Goal: Task Accomplishment & Management: Manage account settings

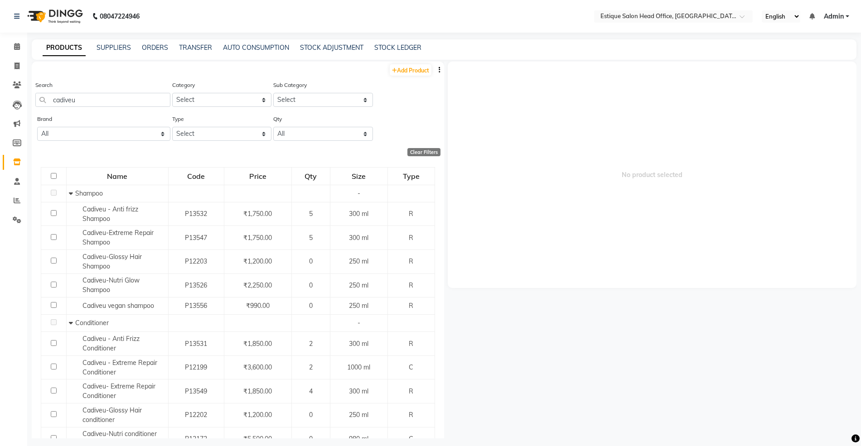
scroll to position [187, 0]
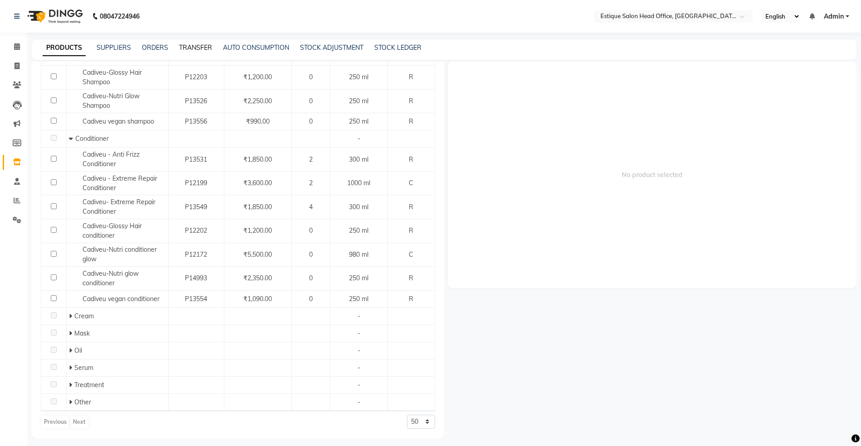
click at [200, 48] on link "TRANSFER" at bounding box center [195, 47] width 33 height 8
select select "sender"
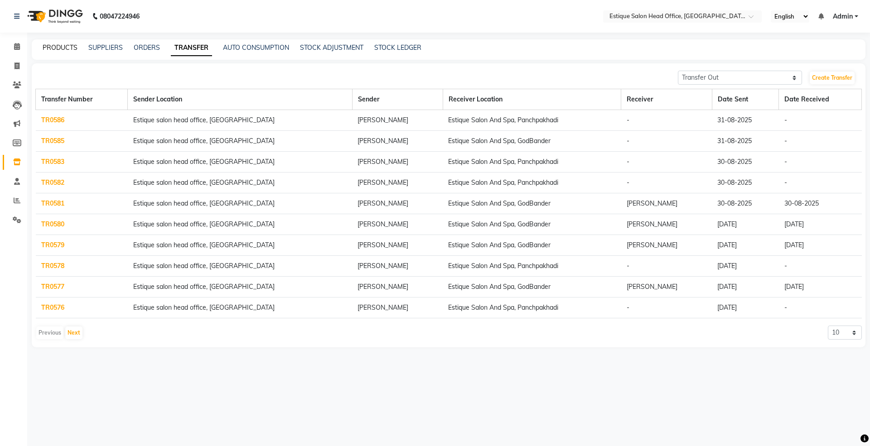
click at [59, 43] on link "PRODUCTS" at bounding box center [60, 47] width 35 height 8
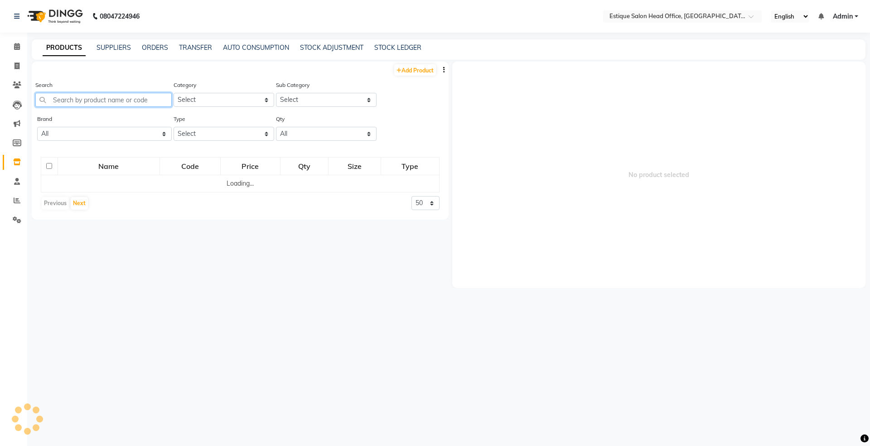
click at [79, 103] on input "text" at bounding box center [103, 100] width 136 height 14
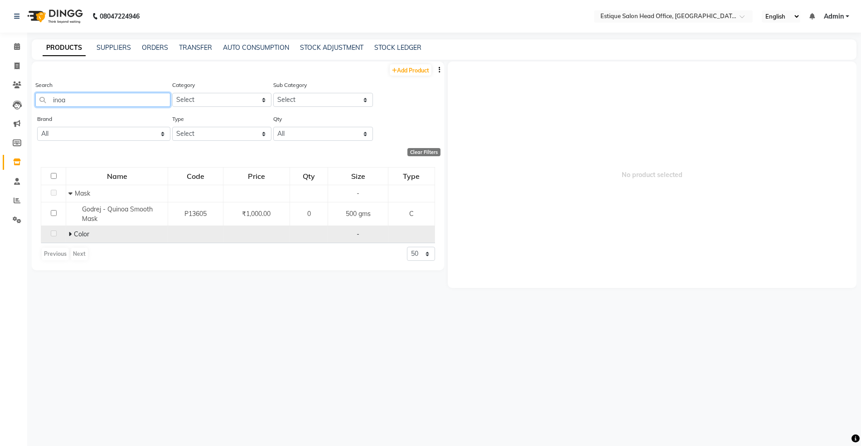
type input "inoa"
click at [69, 235] on icon at bounding box center [69, 234] width 3 height 6
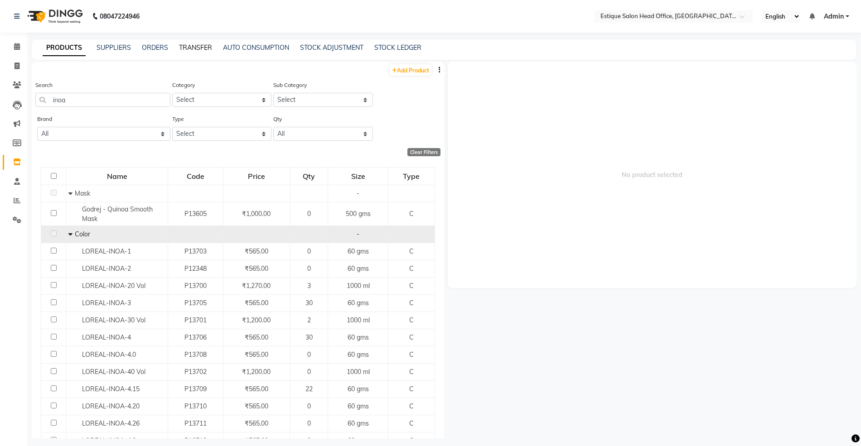
click at [192, 46] on link "TRANSFER" at bounding box center [195, 47] width 33 height 8
select select "sender"
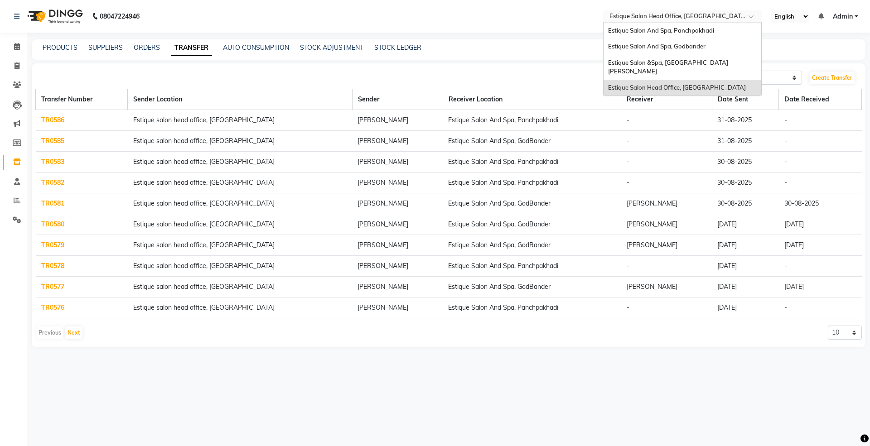
click at [646, 15] on input "text" at bounding box center [672, 17] width 131 height 9
click at [655, 51] on div "Estique Salon And Spa, Godbander" at bounding box center [682, 47] width 158 height 16
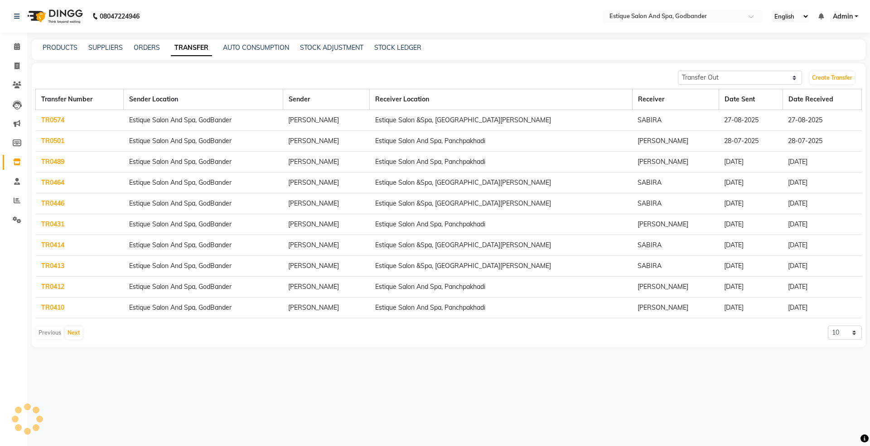
select select "sender"
click at [67, 51] on link "PRODUCTS" at bounding box center [60, 47] width 35 height 8
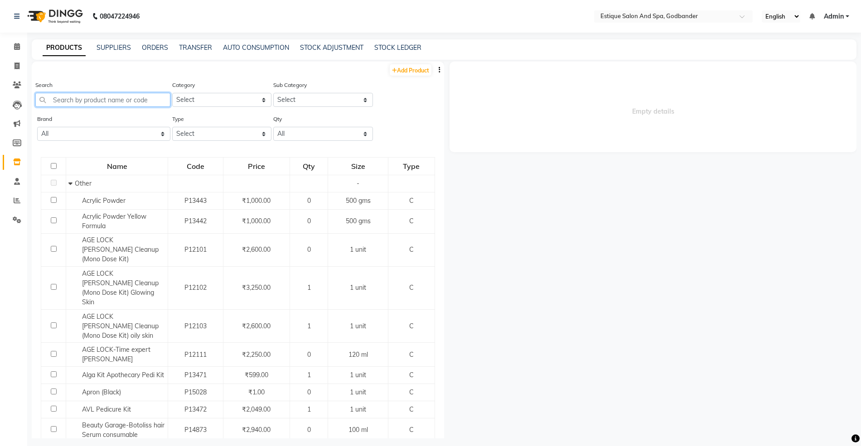
click at [63, 97] on input "text" at bounding box center [102, 100] width 135 height 14
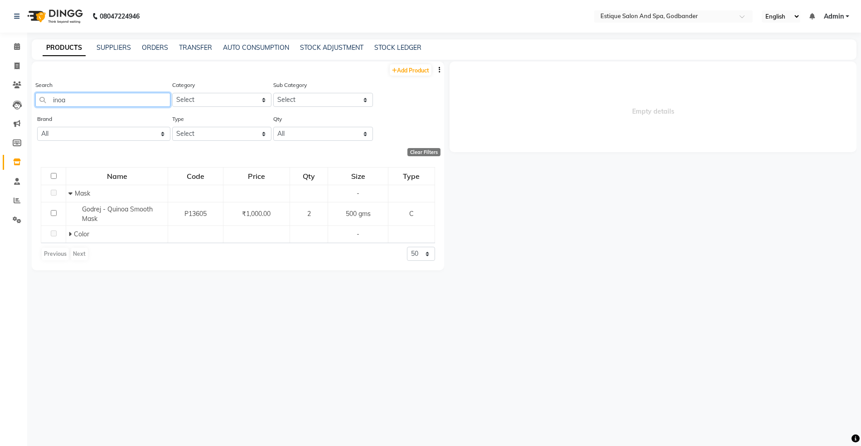
scroll to position [6, 0]
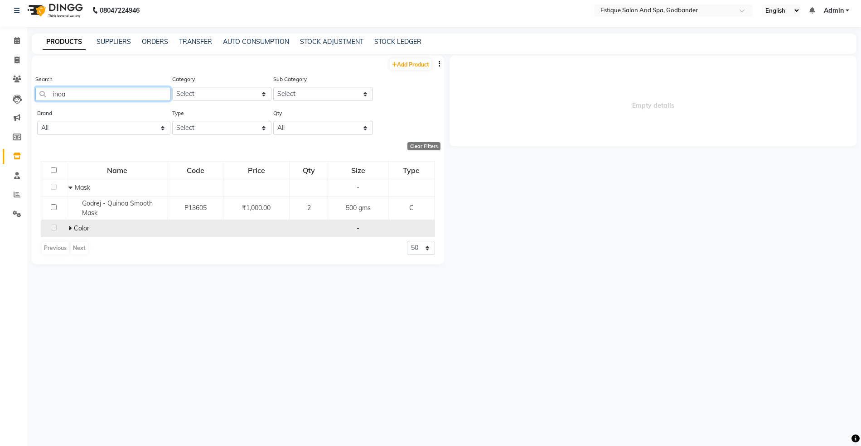
type input "inoa"
click at [70, 227] on icon at bounding box center [69, 228] width 3 height 6
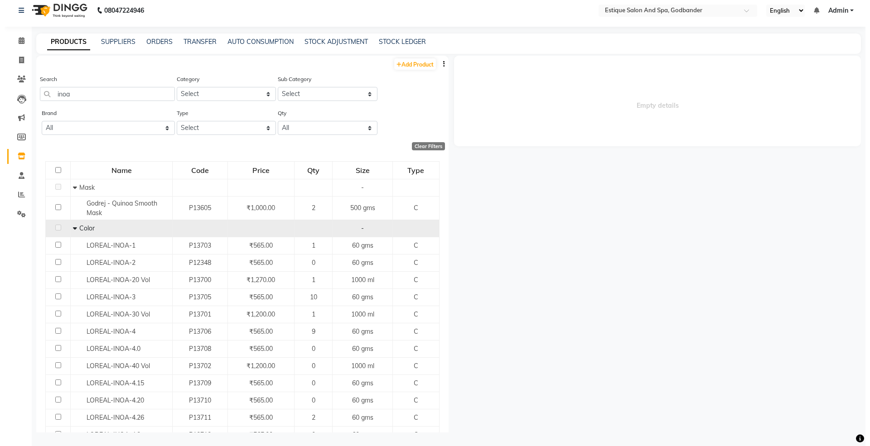
scroll to position [0, 0]
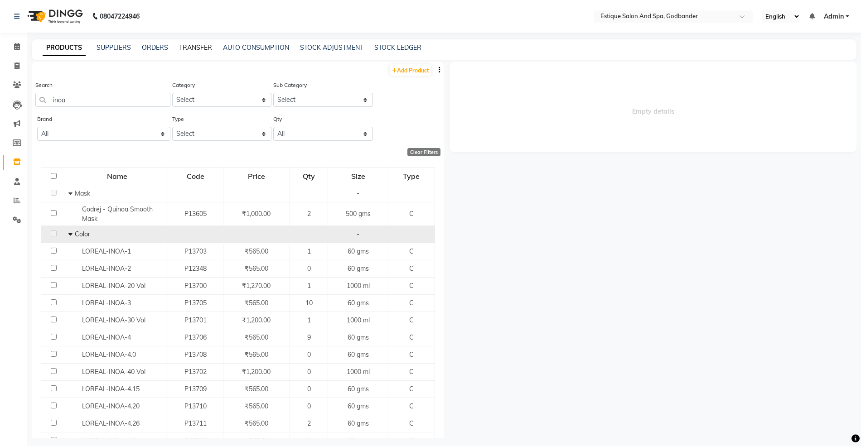
click at [193, 45] on link "TRANSFER" at bounding box center [195, 47] width 33 height 8
select select "sender"
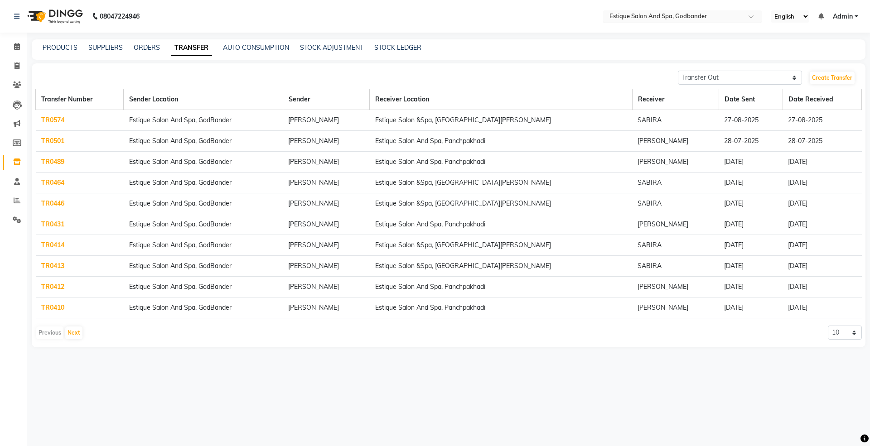
click at [647, 13] on input "text" at bounding box center [672, 17] width 131 height 9
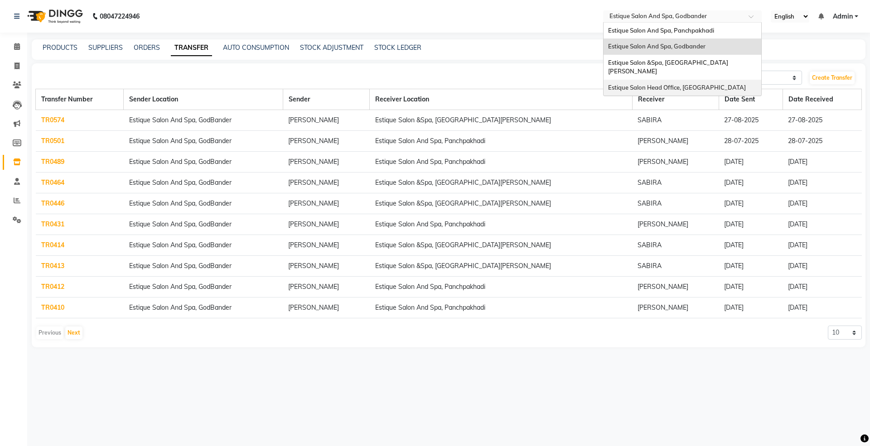
click at [641, 84] on span "Estique Salon Head Office, [GEOGRAPHIC_DATA]" at bounding box center [677, 87] width 138 height 7
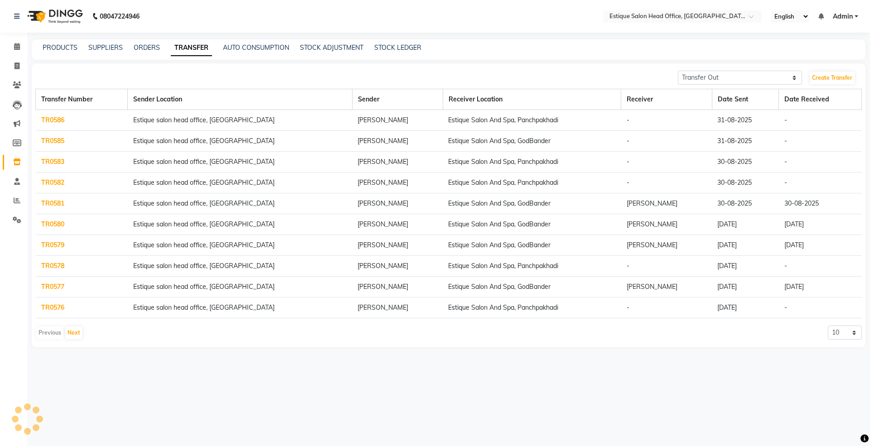
select select "sender"
click at [58, 122] on link "TR0586" at bounding box center [52, 120] width 23 height 8
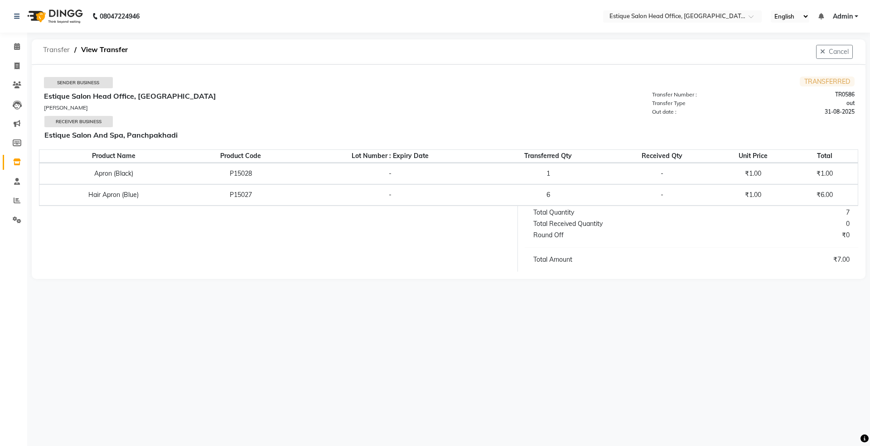
click at [57, 46] on span "Transfer" at bounding box center [57, 50] width 36 height 16
select select "sender"
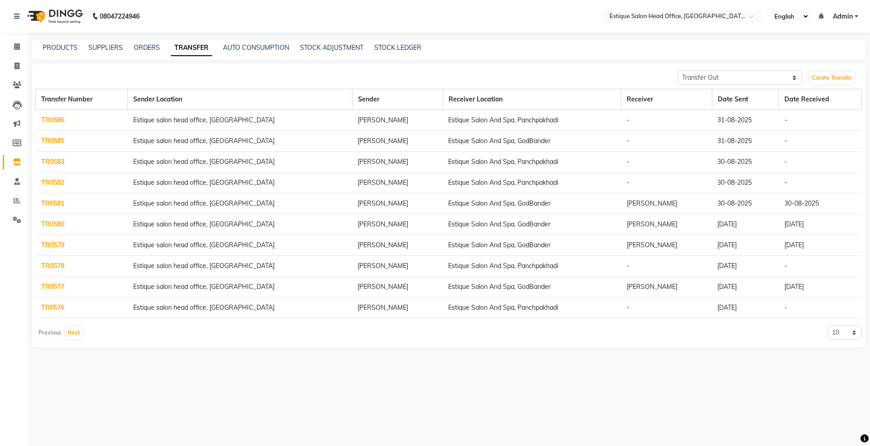
click at [53, 121] on link "TR0586" at bounding box center [52, 120] width 23 height 8
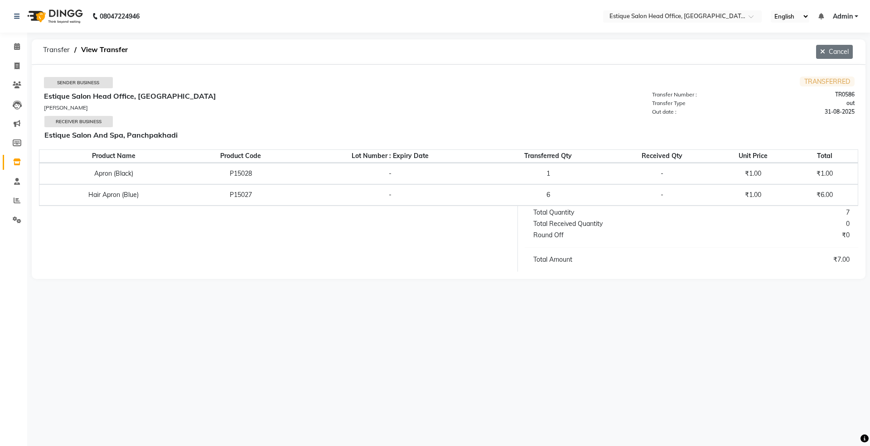
click at [825, 53] on icon "button" at bounding box center [824, 51] width 9 height 6
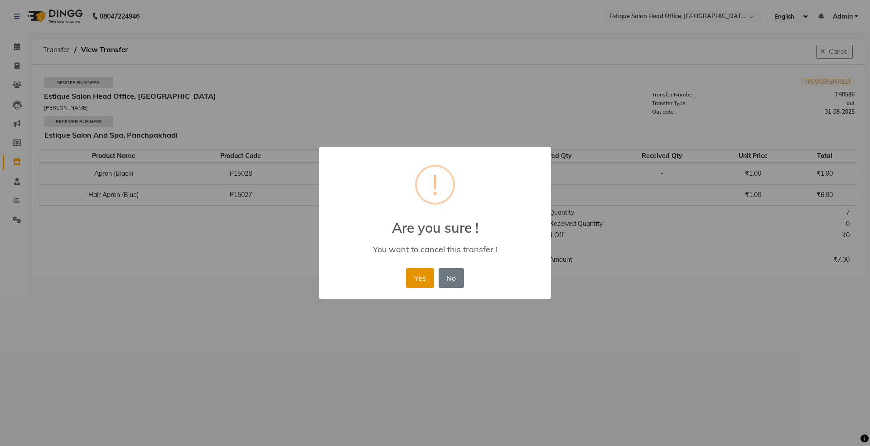
click at [419, 281] on button "Yes" at bounding box center [420, 278] width 28 height 20
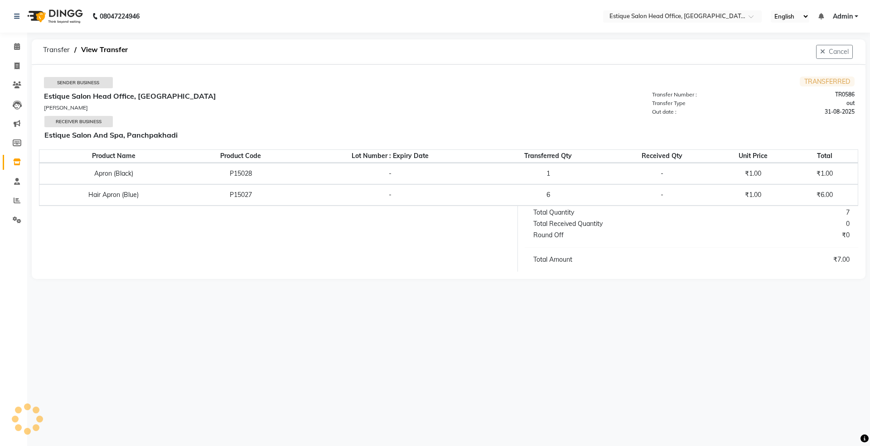
select select "sender"
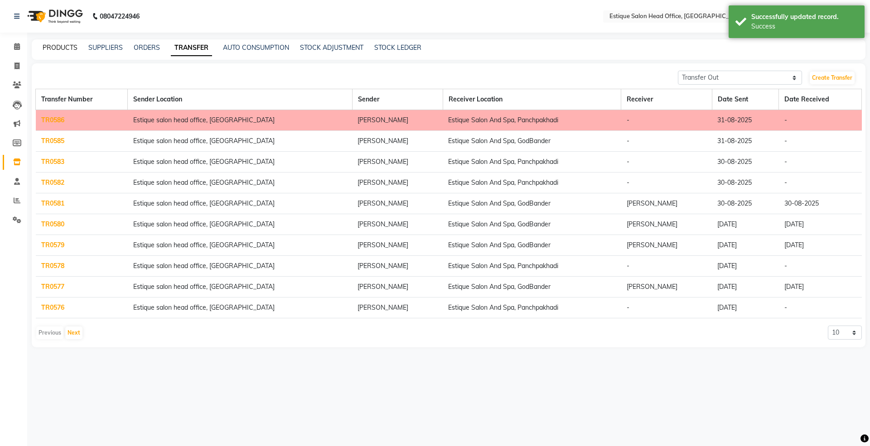
click at [53, 46] on link "PRODUCTS" at bounding box center [60, 47] width 35 height 8
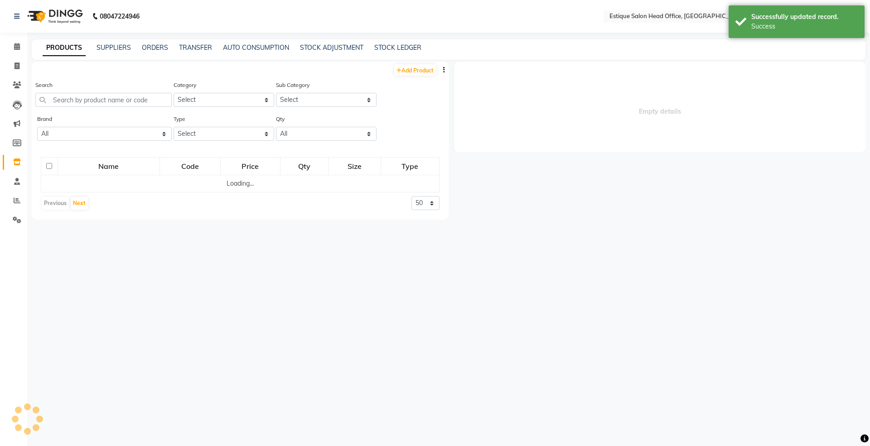
select select
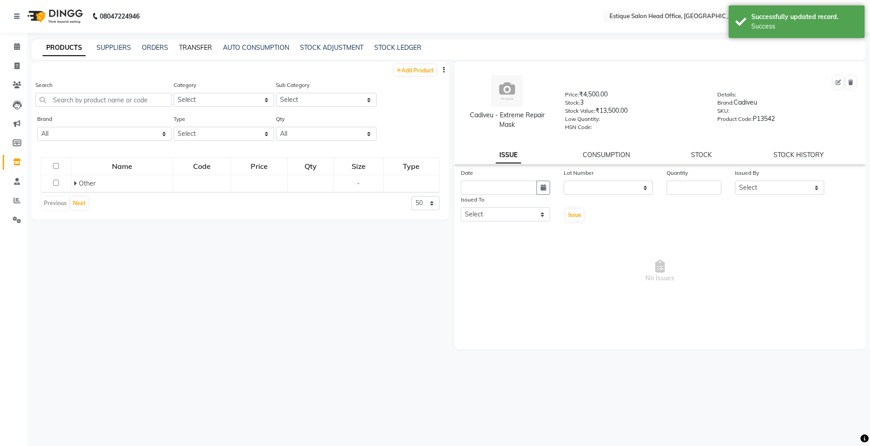
click at [193, 46] on link "TRANSFER" at bounding box center [195, 47] width 33 height 8
select select "sender"
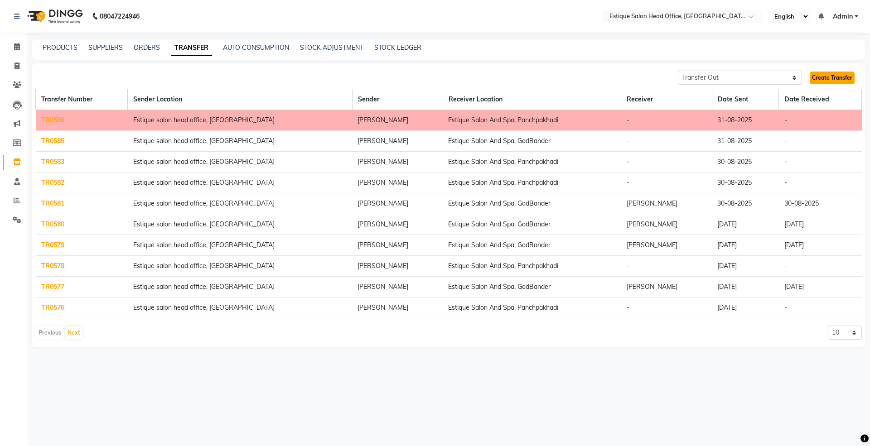
click at [841, 77] on link "Create Transfer" at bounding box center [832, 78] width 45 height 13
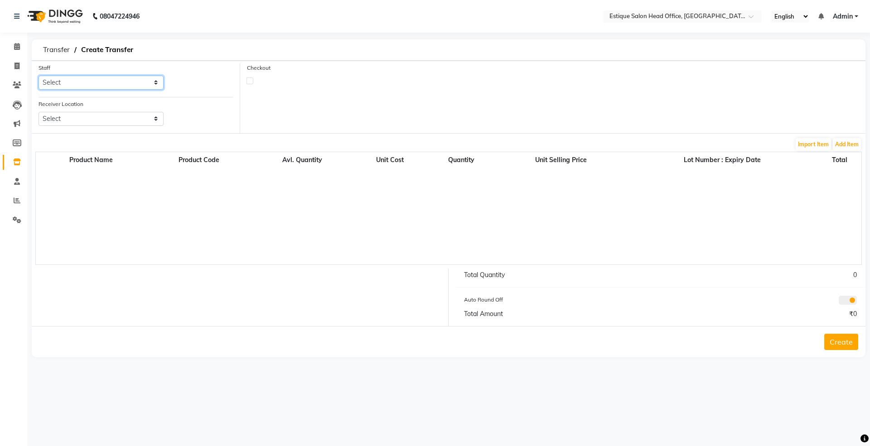
drag, startPoint x: 99, startPoint y: 80, endPoint x: 96, endPoint y: 88, distance: 8.0
click at [99, 80] on select "Select [PERSON_NAME]" at bounding box center [101, 83] width 125 height 14
select select "84251"
click at [39, 76] on select "Select [PERSON_NAME]" at bounding box center [101, 83] width 125 height 14
click at [90, 117] on select "Select Estique Salon And Spa, Panchpakhadi Estique Salon And Spa, Godbander Est…" at bounding box center [101, 119] width 125 height 14
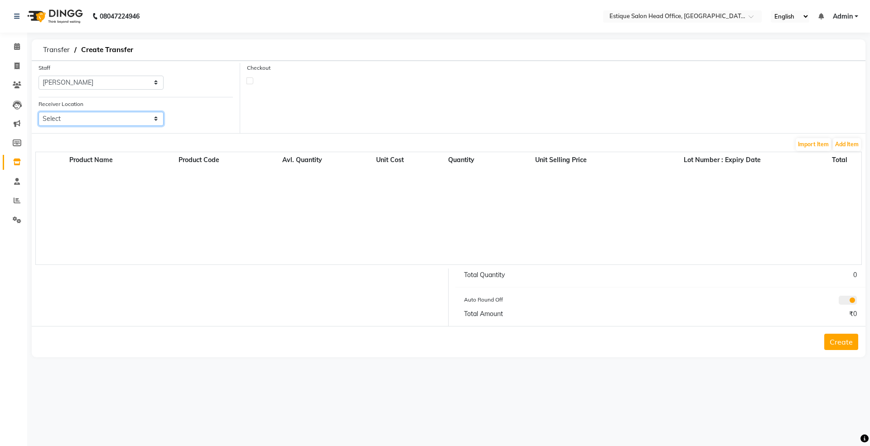
select select "2642"
click at [39, 112] on select "Select Estique Salon And Spa, Panchpakhadi Estique Salon And Spa, Godbander Est…" at bounding box center [101, 119] width 125 height 14
click at [843, 146] on button "Add Item" at bounding box center [847, 144] width 28 height 13
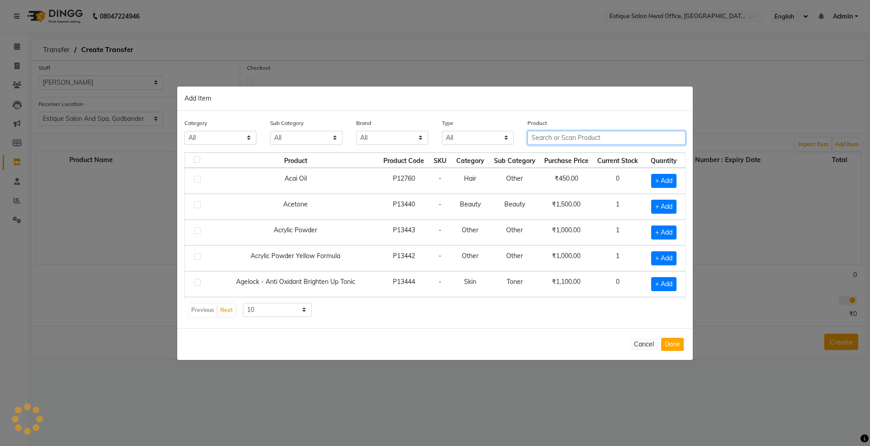
click at [566, 136] on input "text" at bounding box center [606, 138] width 158 height 14
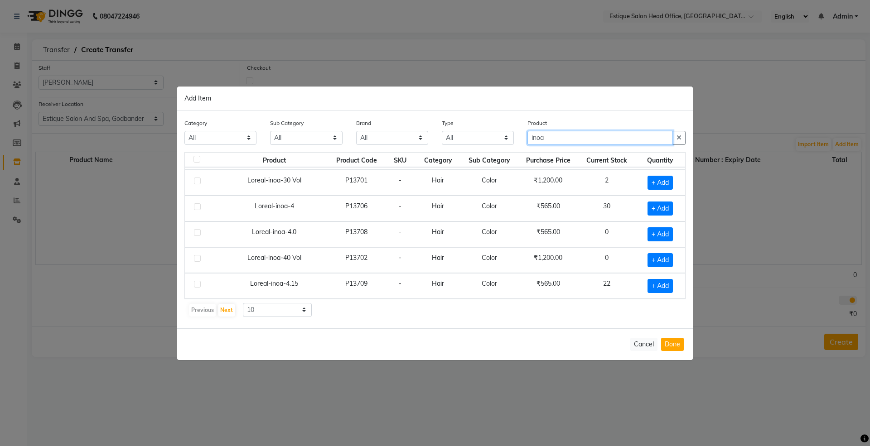
scroll to position [133, 0]
type input "inoa"
click at [649, 285] on span "+ Add" at bounding box center [659, 286] width 25 height 14
checkbox input "true"
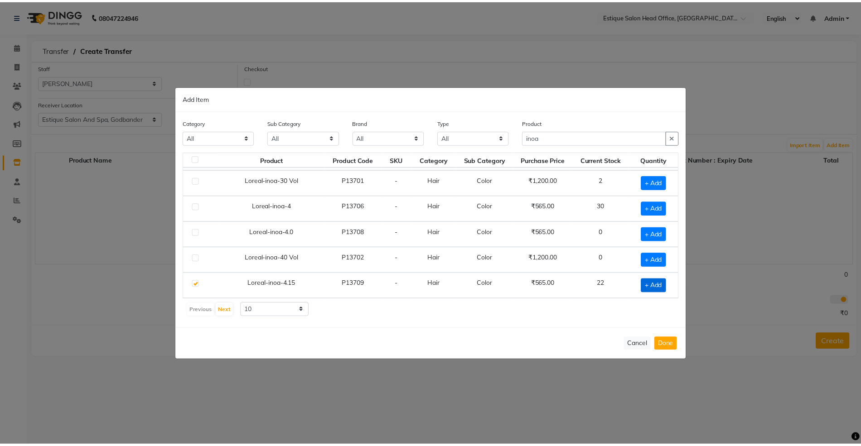
scroll to position [133, 0]
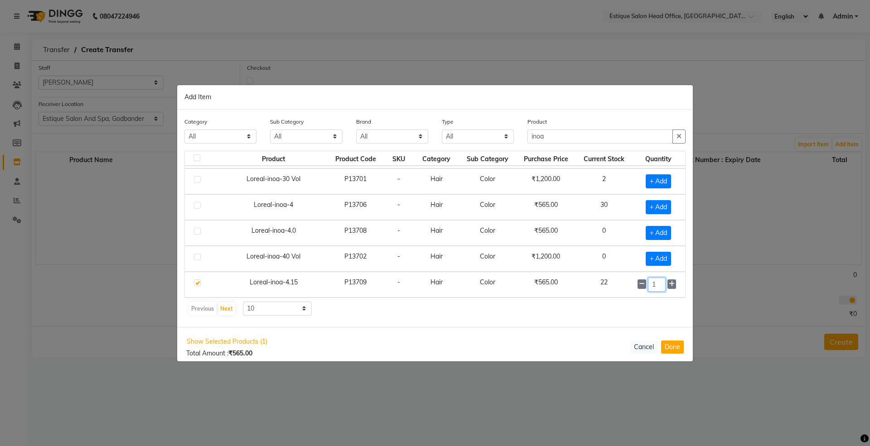
click at [651, 284] on input "1" at bounding box center [657, 285] width 18 height 14
type input "6"
click at [674, 349] on button "Done" at bounding box center [672, 346] width 23 height 13
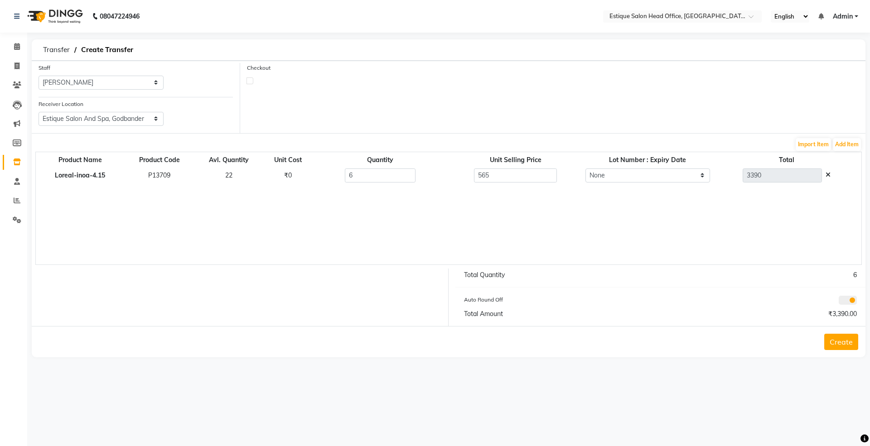
click at [836, 342] on button "Create" at bounding box center [841, 342] width 34 height 16
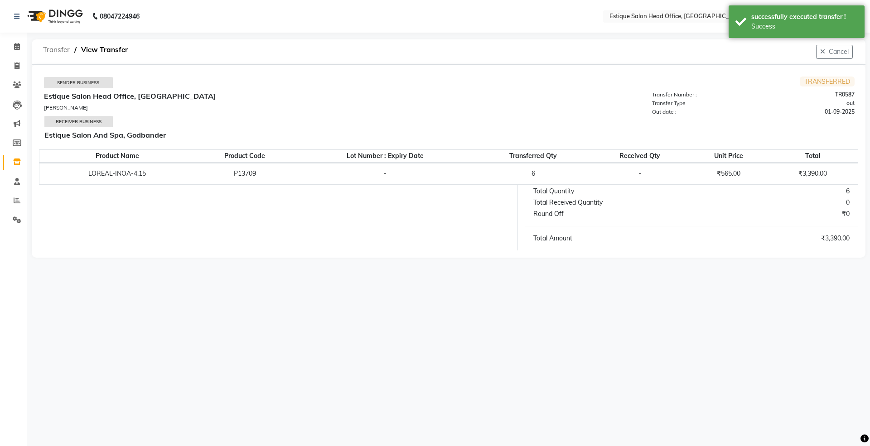
click at [61, 50] on span "Transfer" at bounding box center [57, 50] width 36 height 16
select select "sender"
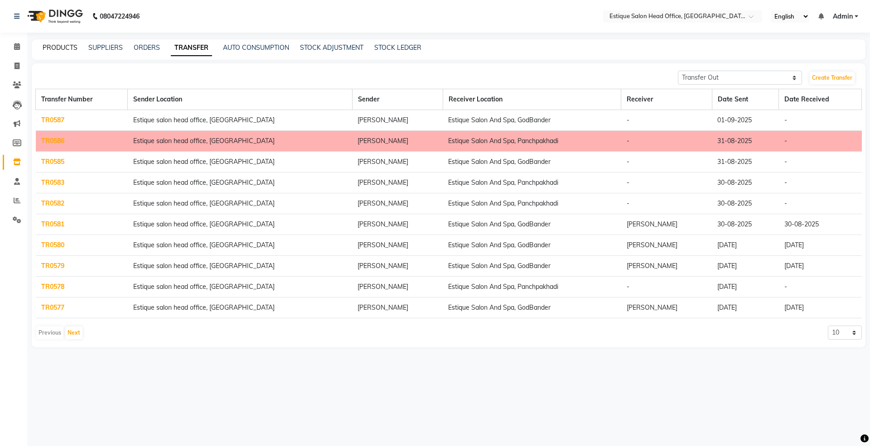
click at [53, 46] on link "PRODUCTS" at bounding box center [60, 47] width 35 height 8
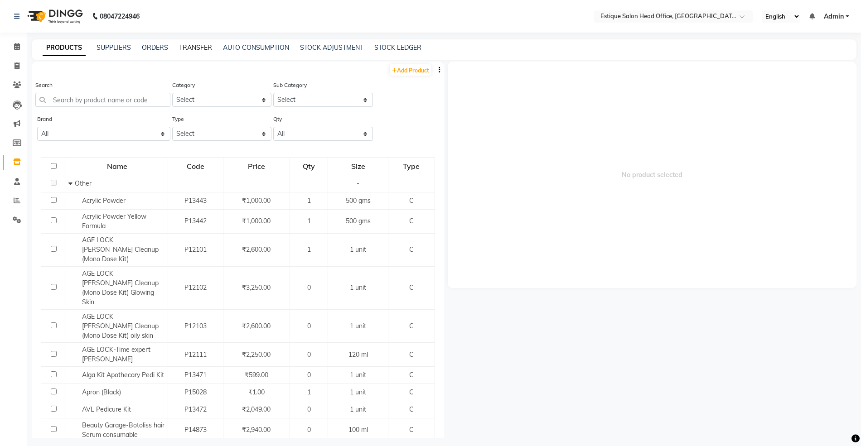
click at [187, 44] on link "TRANSFER" at bounding box center [195, 47] width 33 height 8
select select "sender"
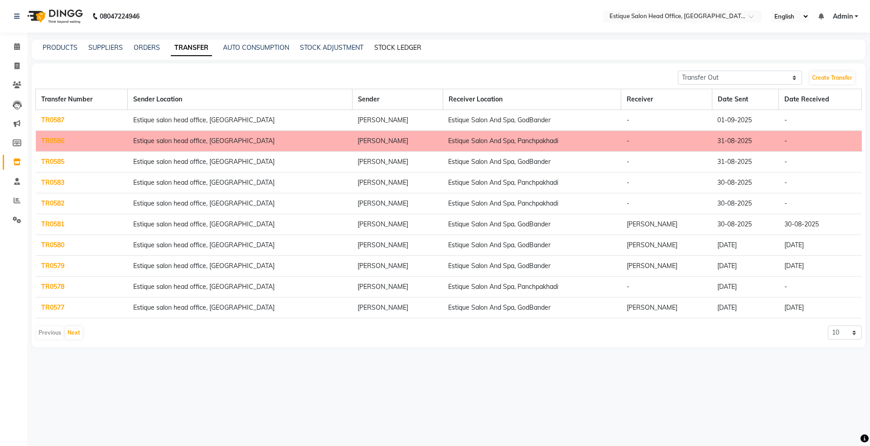
click at [398, 44] on link "STOCK LEDGER" at bounding box center [397, 47] width 47 height 8
select select "all"
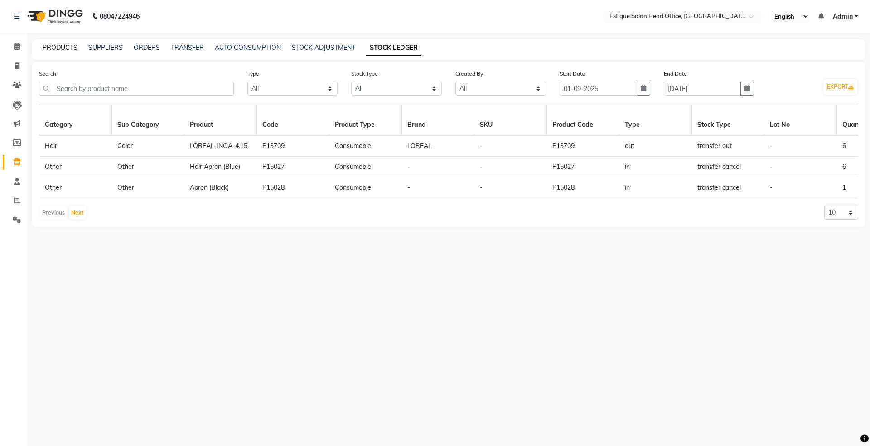
click at [60, 51] on link "PRODUCTS" at bounding box center [60, 47] width 35 height 8
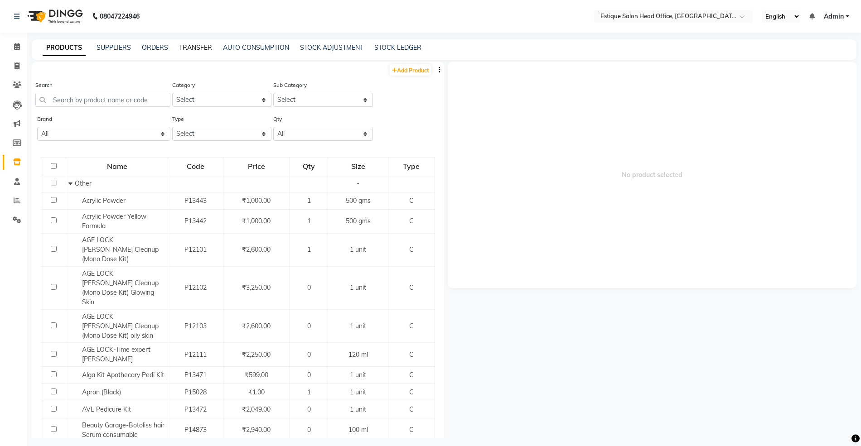
click at [197, 49] on link "TRANSFER" at bounding box center [195, 47] width 33 height 8
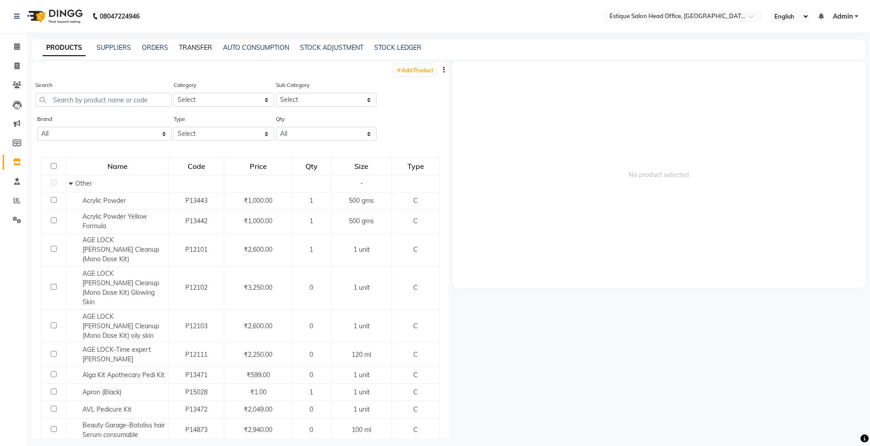
select select "sender"
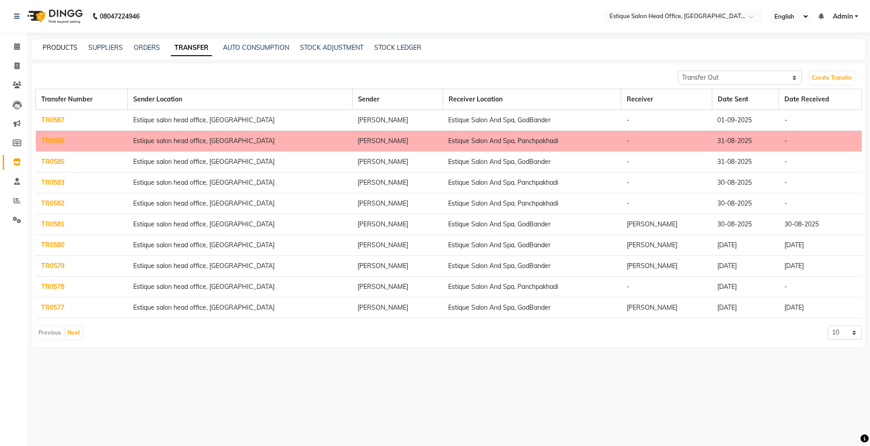
click at [66, 49] on link "PRODUCTS" at bounding box center [60, 47] width 35 height 8
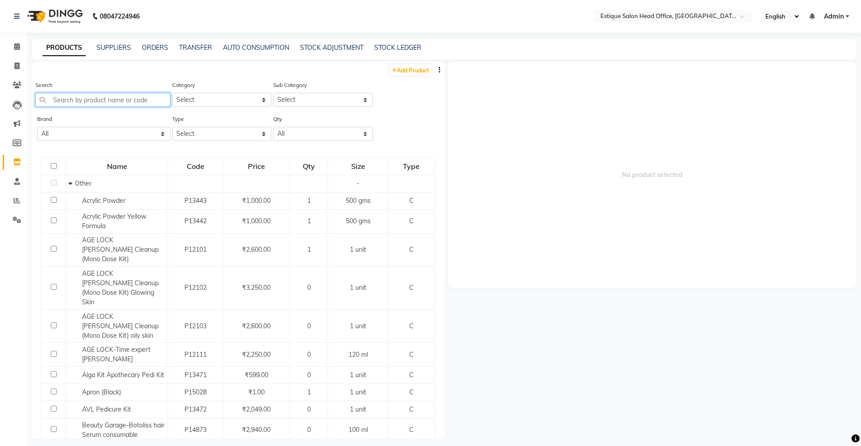
click at [87, 96] on input "text" at bounding box center [102, 100] width 135 height 14
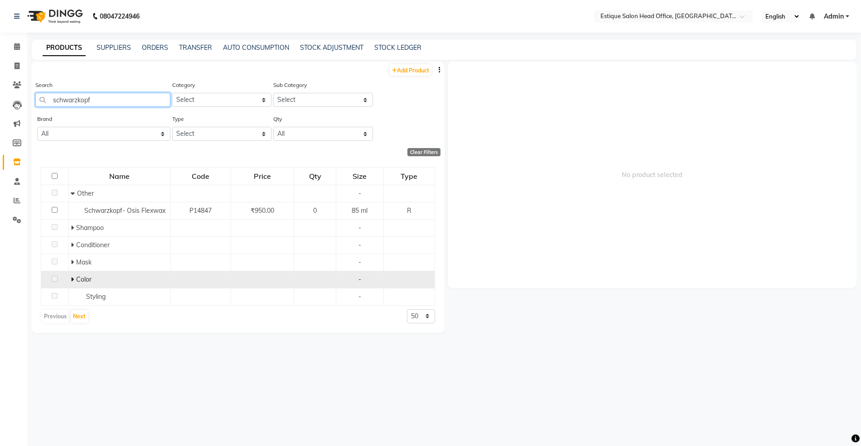
type input "schwarzkopf"
click at [73, 279] on icon at bounding box center [72, 279] width 3 height 6
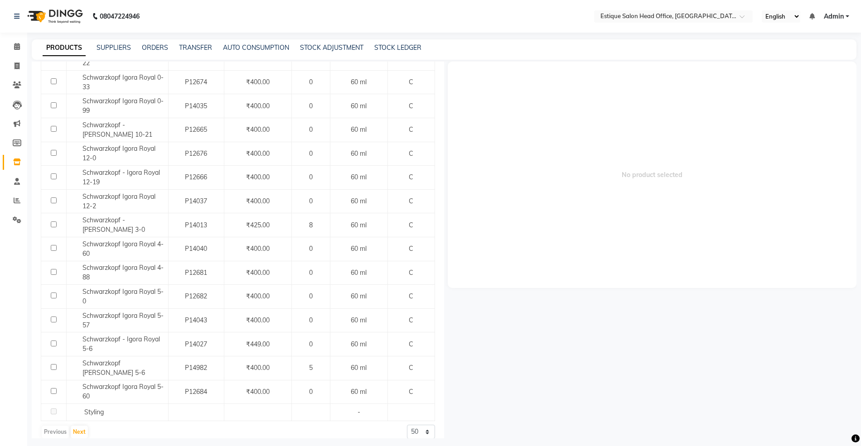
scroll to position [559, 0]
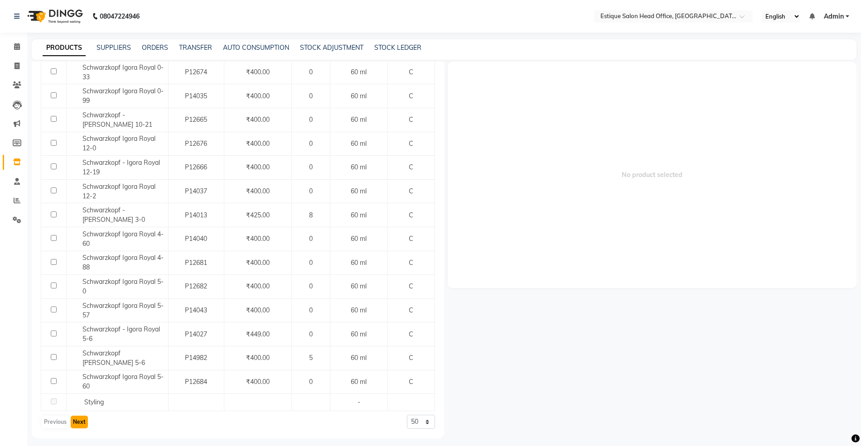
click at [78, 424] on button "Next" at bounding box center [79, 422] width 17 height 13
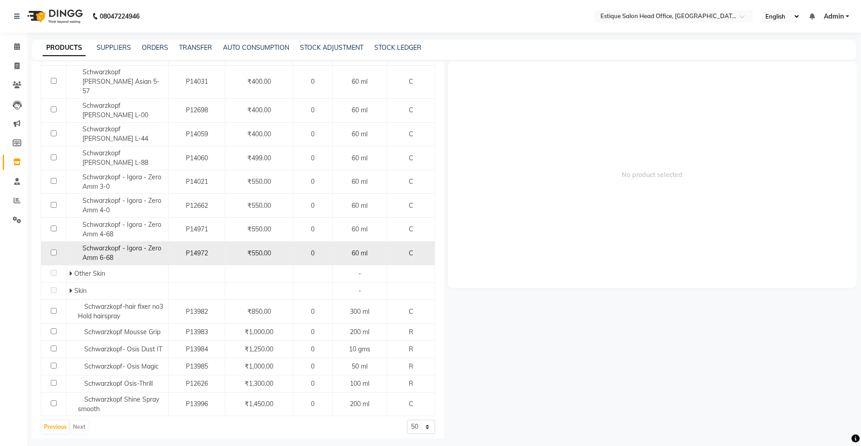
scroll to position [686, 0]
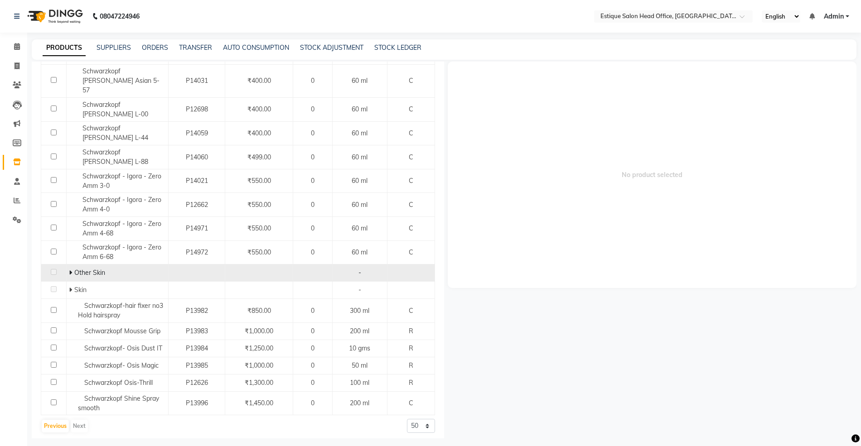
click at [69, 270] on icon at bounding box center [70, 273] width 3 height 6
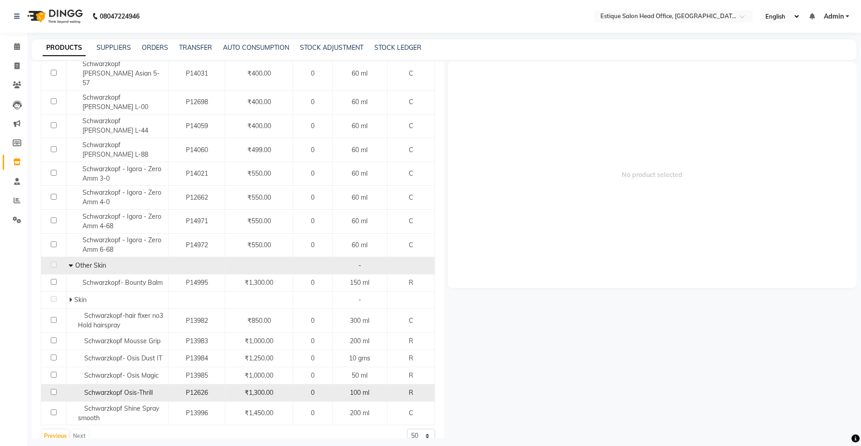
scroll to position [704, 0]
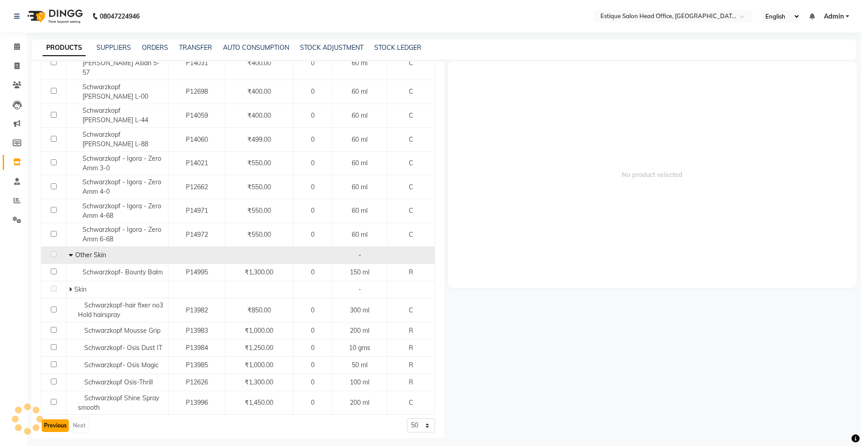
click at [50, 421] on button "Previous" at bounding box center [55, 425] width 27 height 13
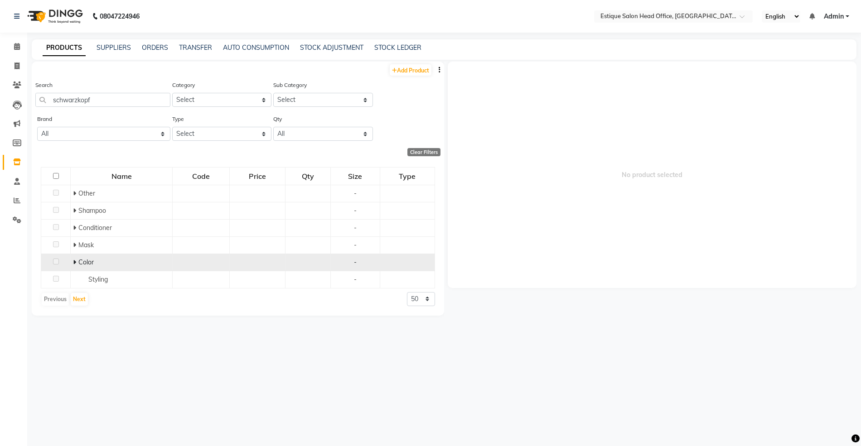
scroll to position [0, 0]
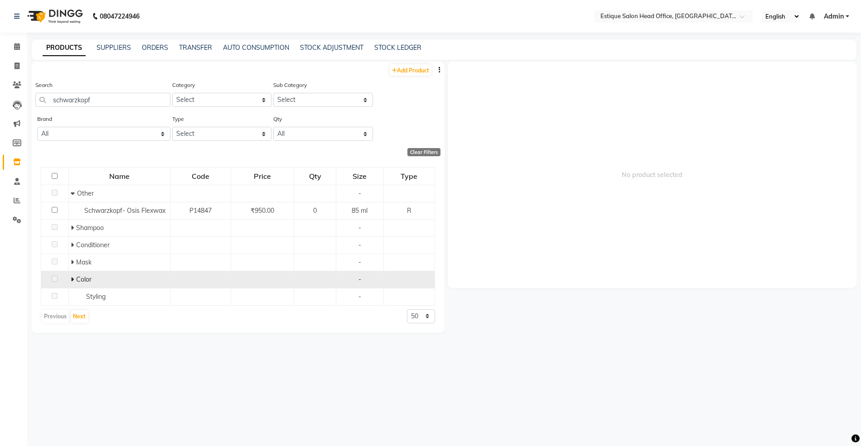
click at [72, 278] on icon at bounding box center [72, 279] width 3 height 6
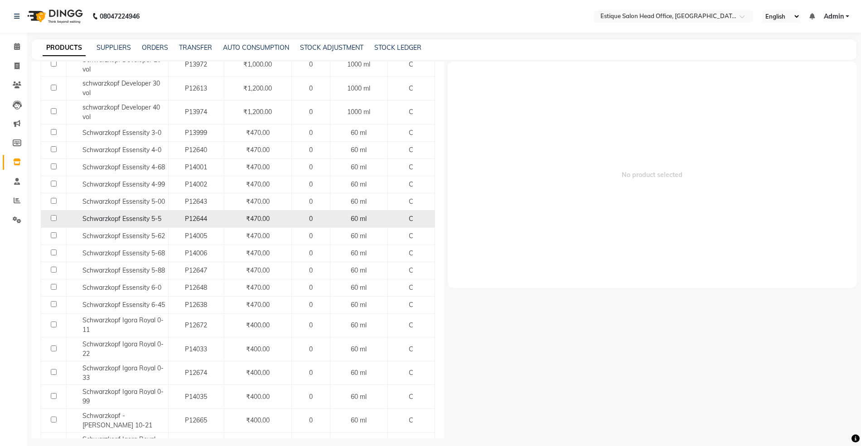
scroll to position [302, 0]
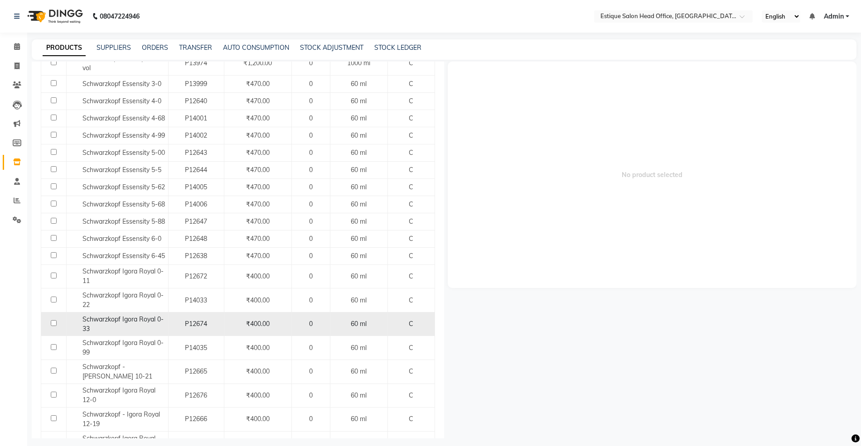
click at [162, 329] on div "Schwarzkopf Igora Royal 0-33" at bounding box center [117, 324] width 97 height 19
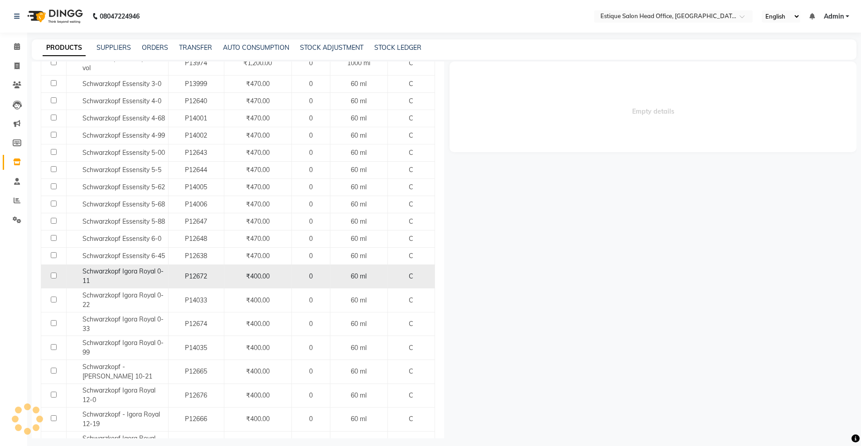
scroll to position [241, 0]
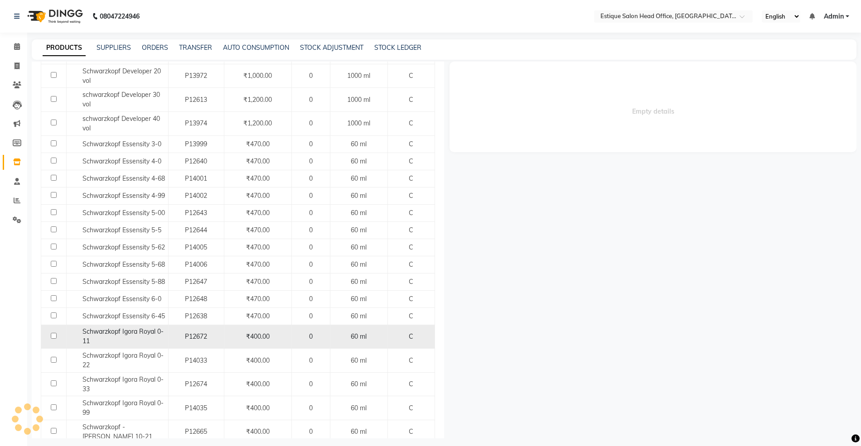
select select
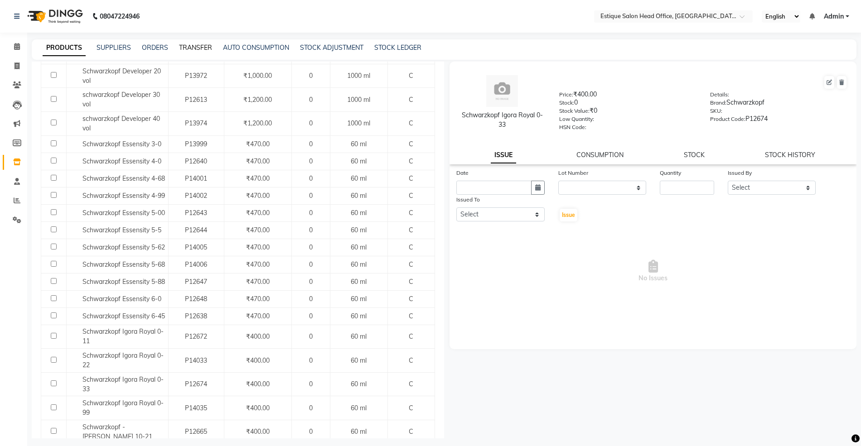
click at [203, 45] on link "TRANSFER" at bounding box center [195, 47] width 33 height 8
select select "sender"
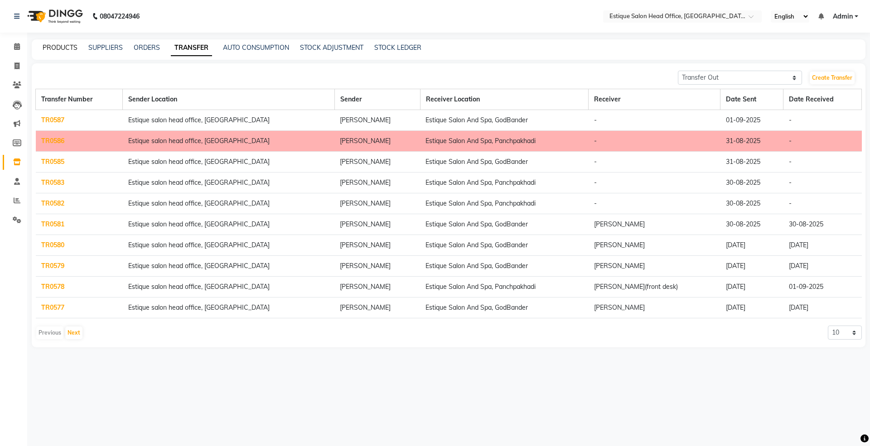
click at [66, 47] on link "PRODUCTS" at bounding box center [60, 47] width 35 height 8
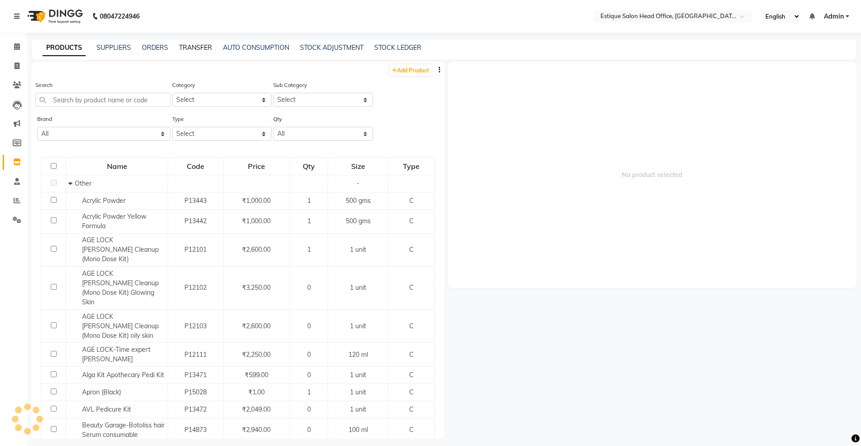
click at [204, 49] on link "TRANSFER" at bounding box center [195, 47] width 33 height 8
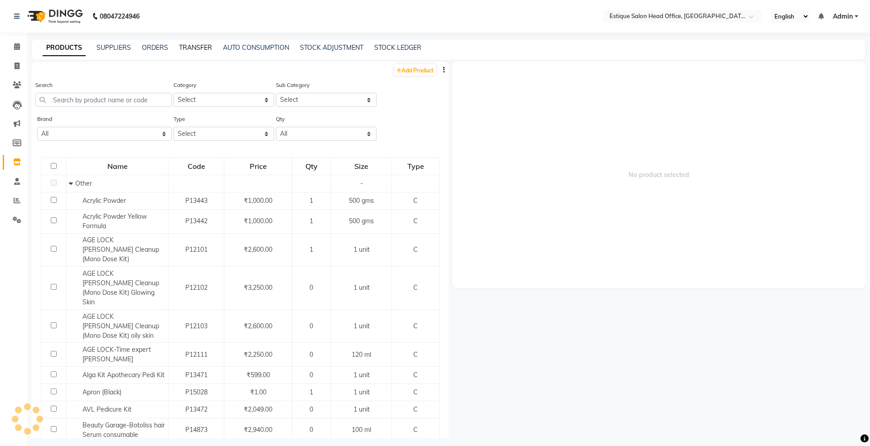
select select "sender"
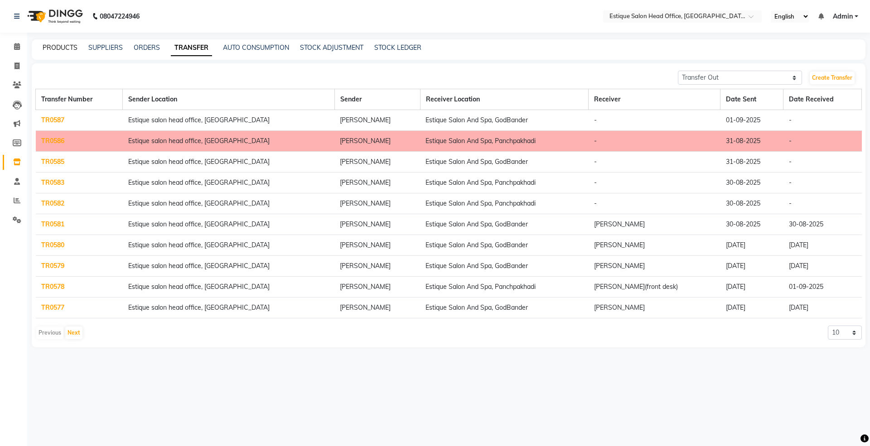
click at [67, 43] on link "PRODUCTS" at bounding box center [60, 47] width 35 height 8
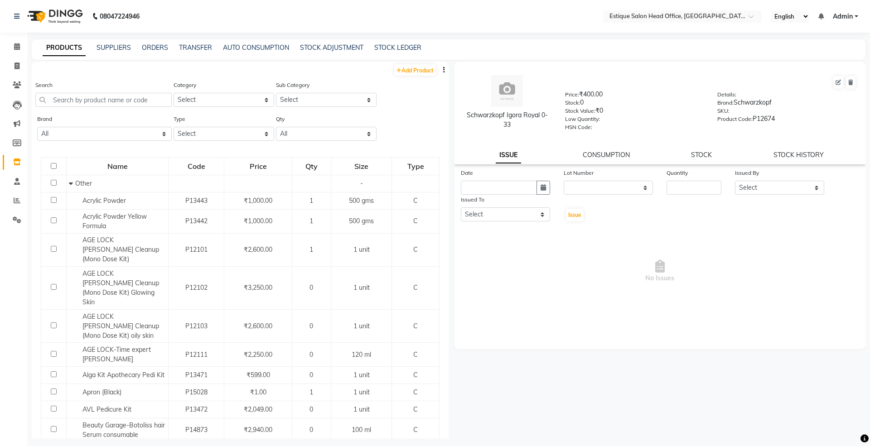
select select
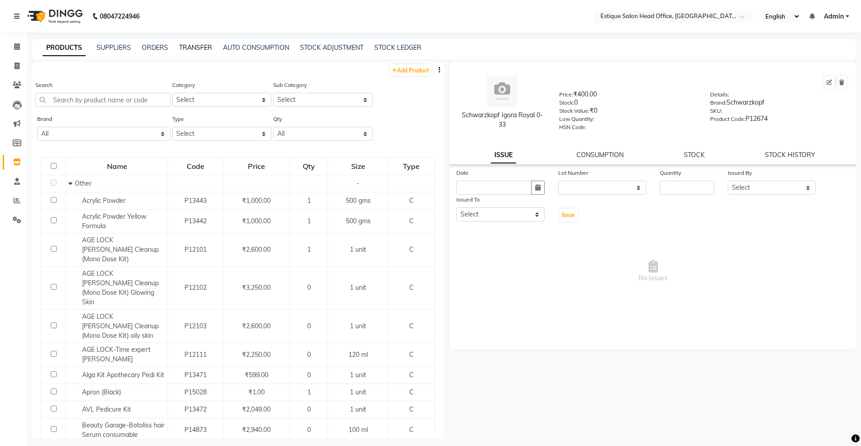
click at [193, 44] on link "TRANSFER" at bounding box center [195, 47] width 33 height 8
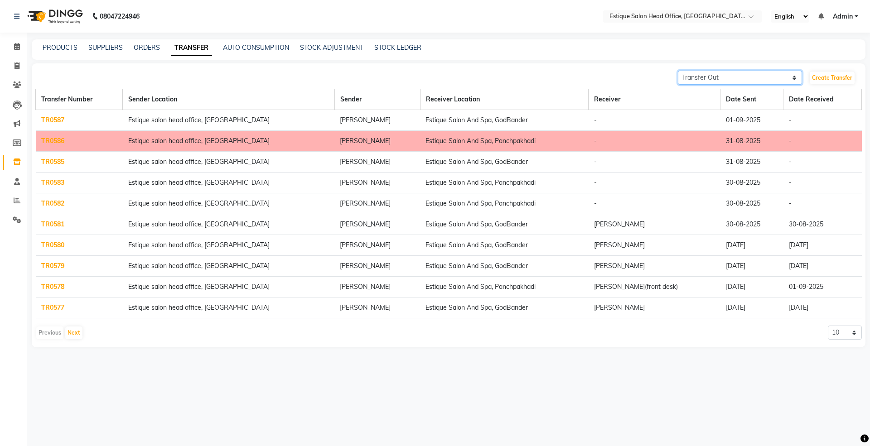
click at [704, 78] on select "Transfer In Transfer Out" at bounding box center [740, 78] width 124 height 14
click at [678, 71] on select "Transfer In Transfer Out" at bounding box center [740, 78] width 124 height 14
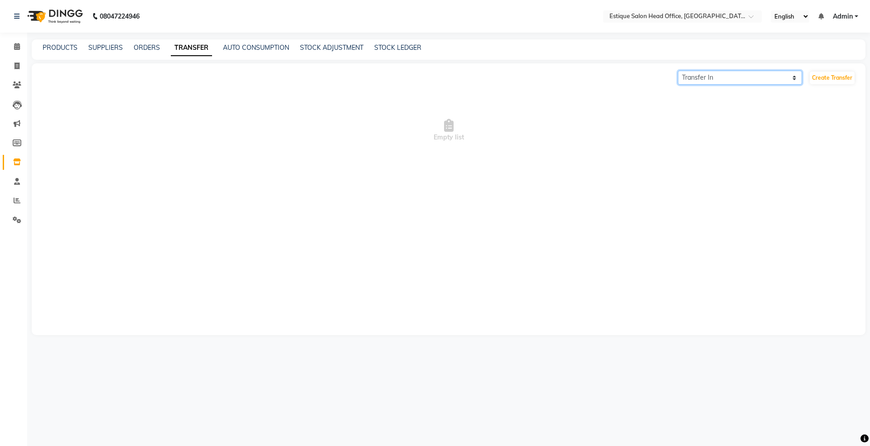
drag, startPoint x: 705, startPoint y: 77, endPoint x: 702, endPoint y: 82, distance: 5.7
click at [705, 77] on select "Transfer In Transfer Out" at bounding box center [740, 78] width 124 height 14
select select "sender"
click at [678, 71] on select "Transfer In Transfer Out" at bounding box center [740, 78] width 124 height 14
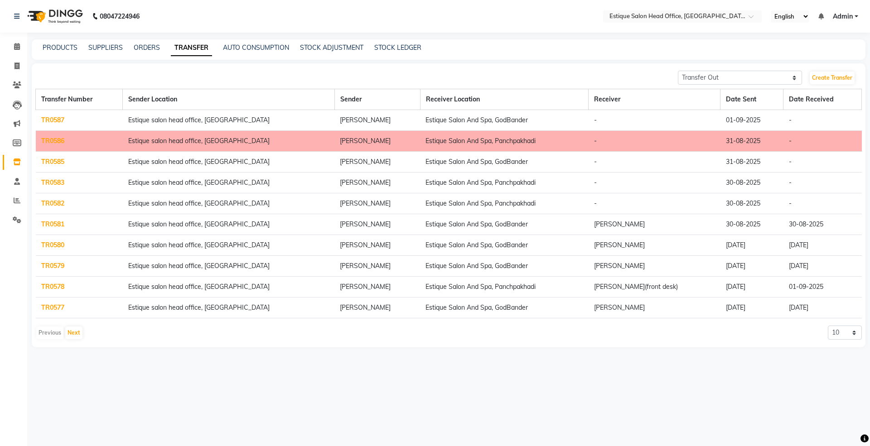
click at [57, 288] on link "TR0578" at bounding box center [52, 287] width 23 height 8
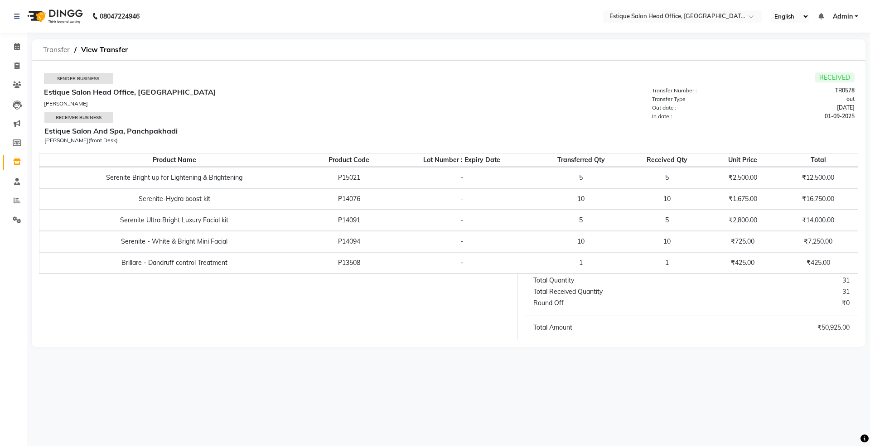
click at [62, 50] on span "Transfer" at bounding box center [57, 50] width 36 height 16
select select "sender"
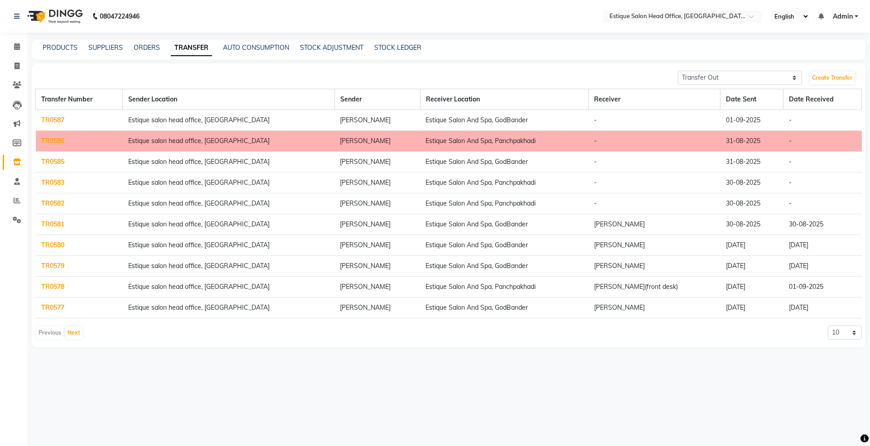
click at [57, 185] on link "TR0583" at bounding box center [52, 182] width 23 height 8
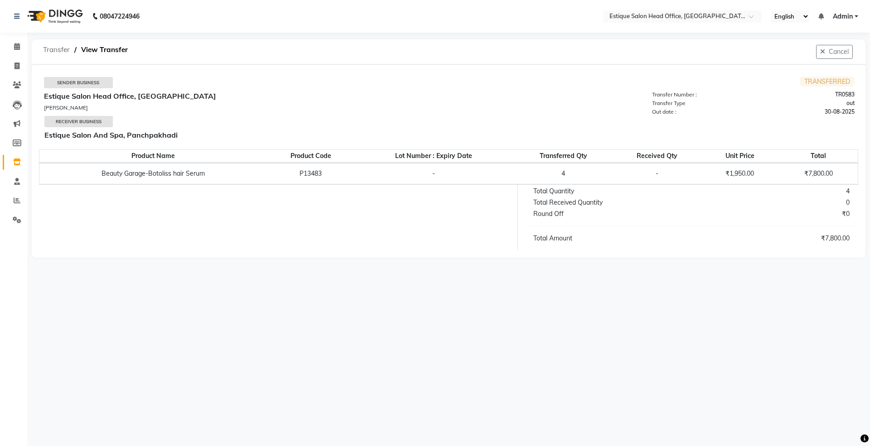
click at [58, 49] on span "Transfer" at bounding box center [57, 50] width 36 height 16
select select "sender"
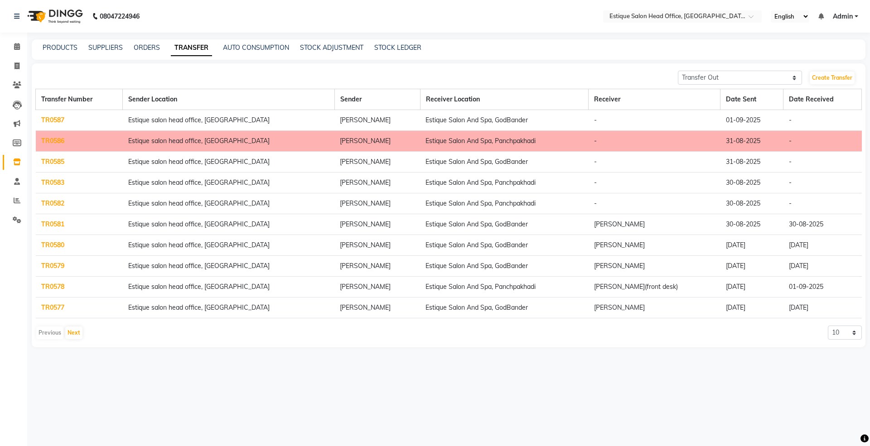
click at [53, 199] on link "TR0582" at bounding box center [52, 203] width 23 height 8
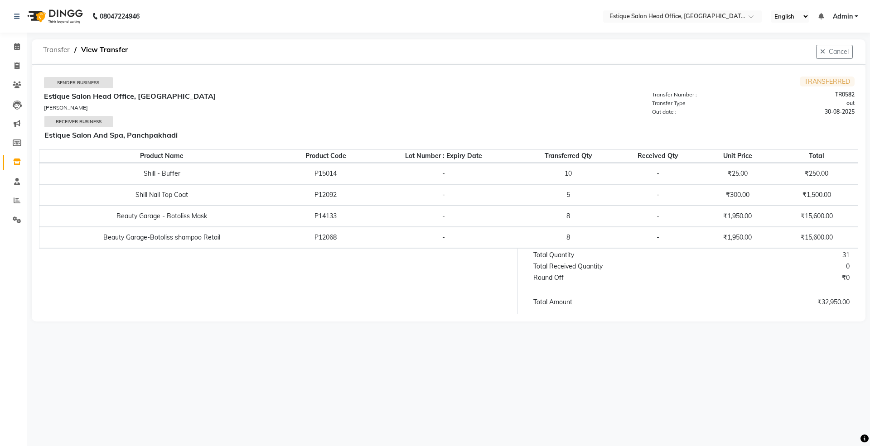
click at [63, 46] on span "Transfer" at bounding box center [57, 50] width 36 height 16
select select "sender"
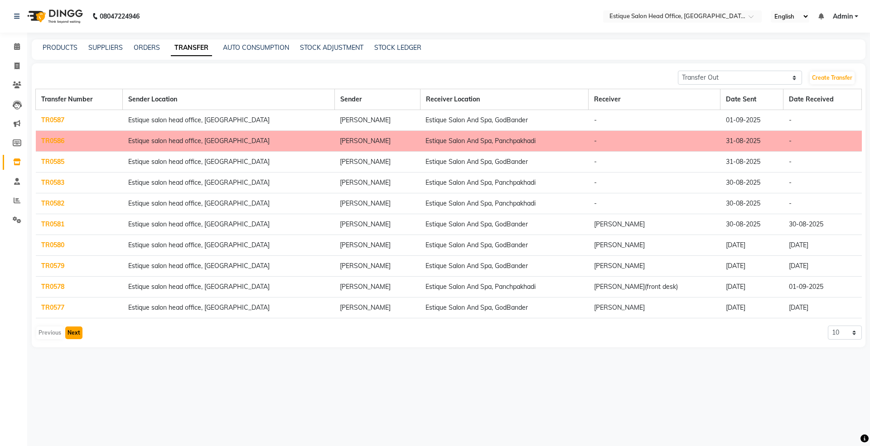
click at [71, 337] on button "Next" at bounding box center [73, 333] width 17 height 13
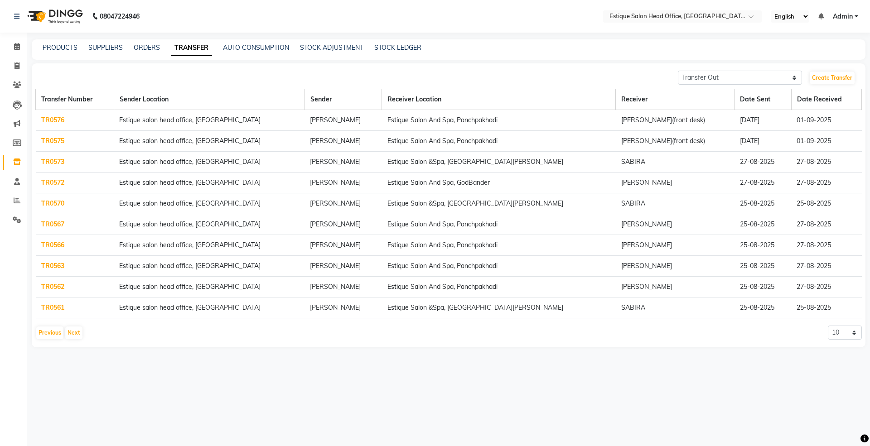
click at [57, 120] on link "TR0576" at bounding box center [52, 120] width 23 height 8
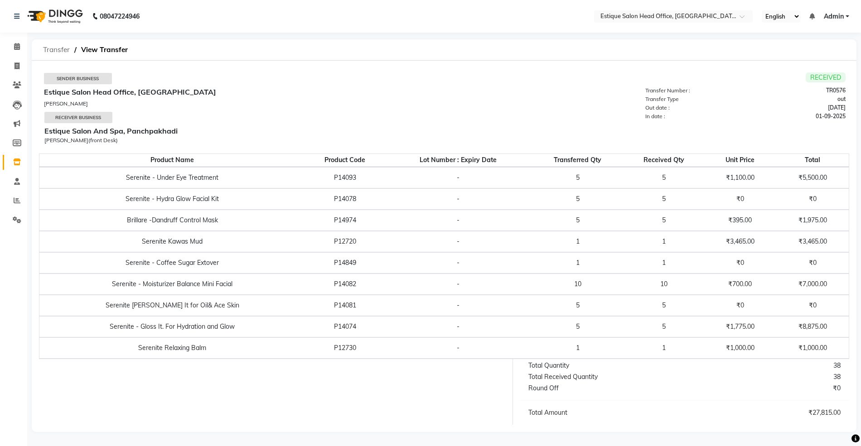
click at [55, 52] on span "Transfer" at bounding box center [57, 50] width 36 height 16
select select "sender"
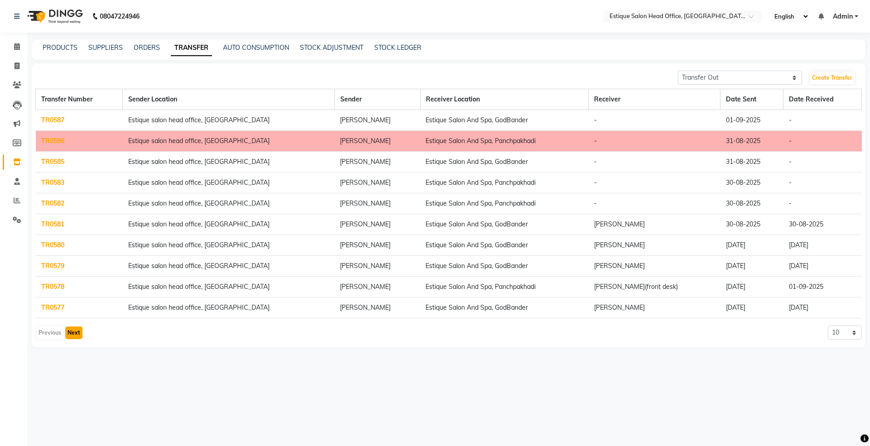
click at [69, 336] on button "Next" at bounding box center [73, 333] width 17 height 13
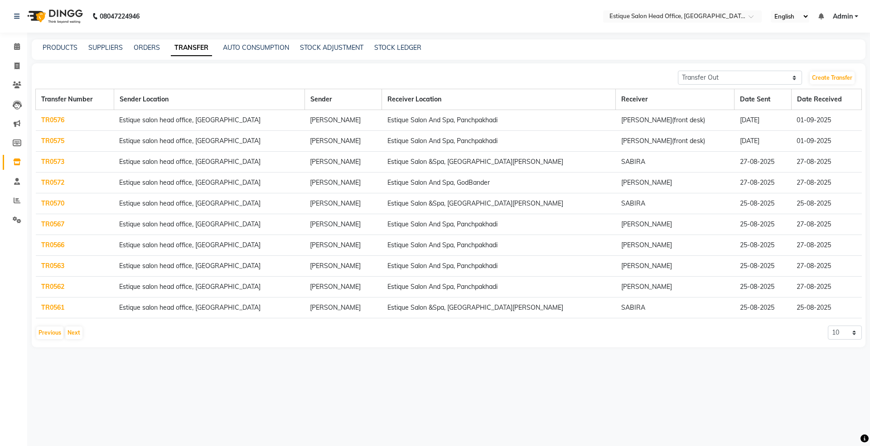
click at [60, 140] on link "TR0575" at bounding box center [52, 141] width 23 height 8
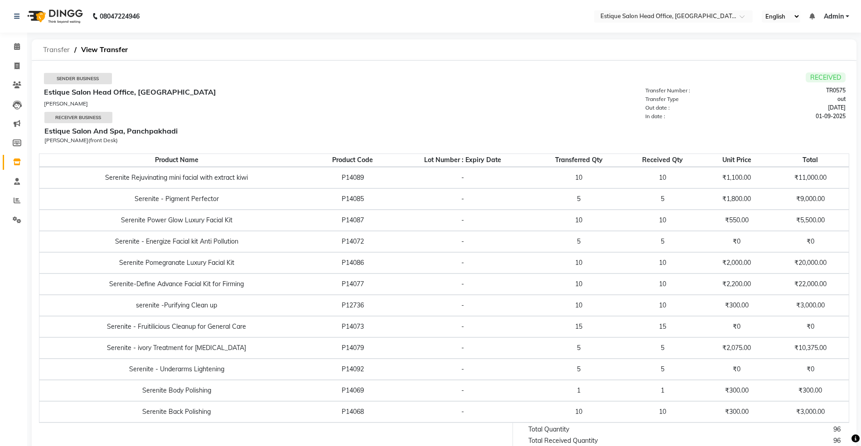
click at [63, 48] on span "Transfer" at bounding box center [57, 50] width 36 height 16
select select "sender"
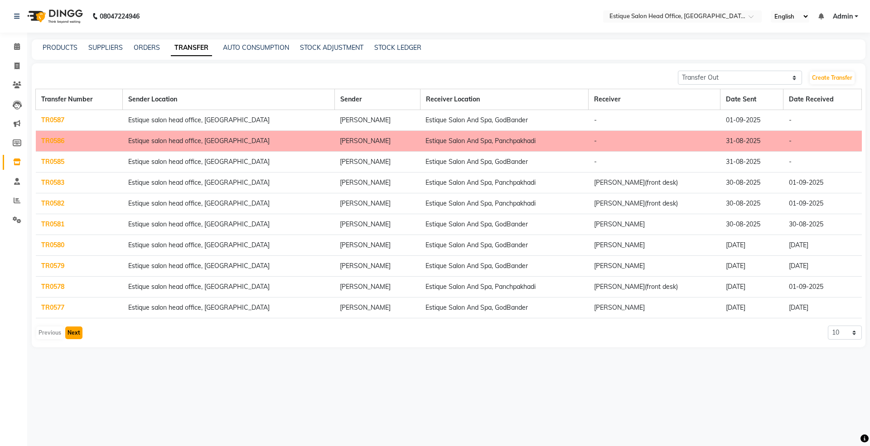
click at [78, 332] on button "Next" at bounding box center [73, 333] width 17 height 13
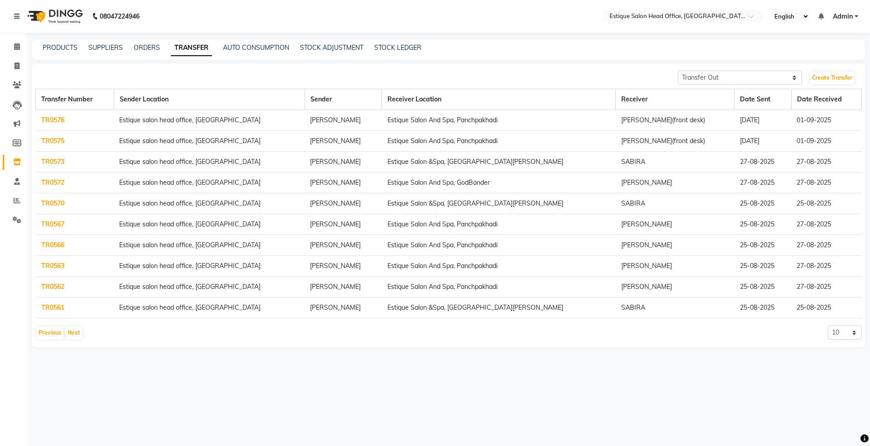
click at [62, 118] on link "TR0576" at bounding box center [52, 120] width 23 height 8
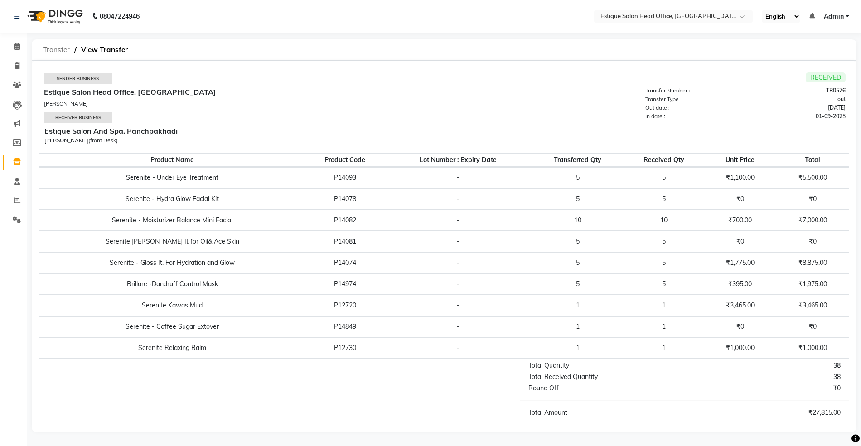
click at [58, 52] on span "Transfer" at bounding box center [57, 50] width 36 height 16
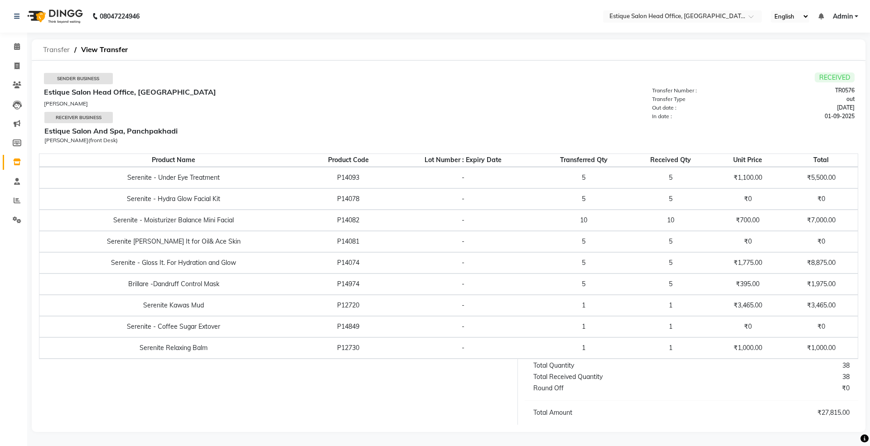
select select "sender"
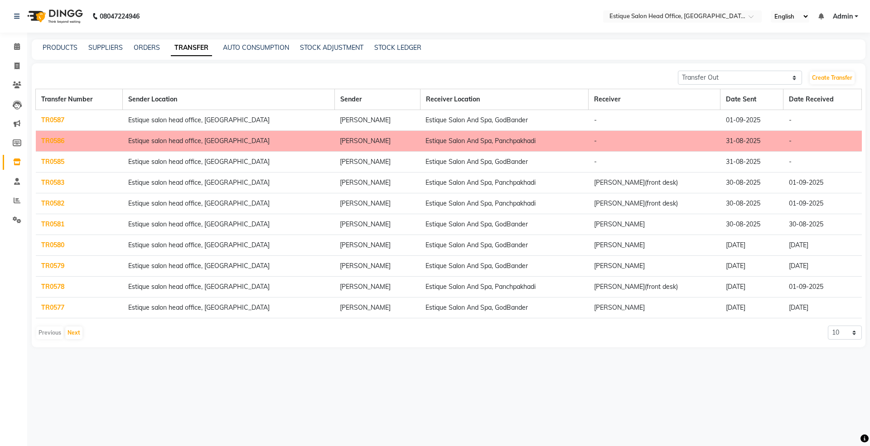
click at [50, 204] on link "TR0582" at bounding box center [52, 203] width 23 height 8
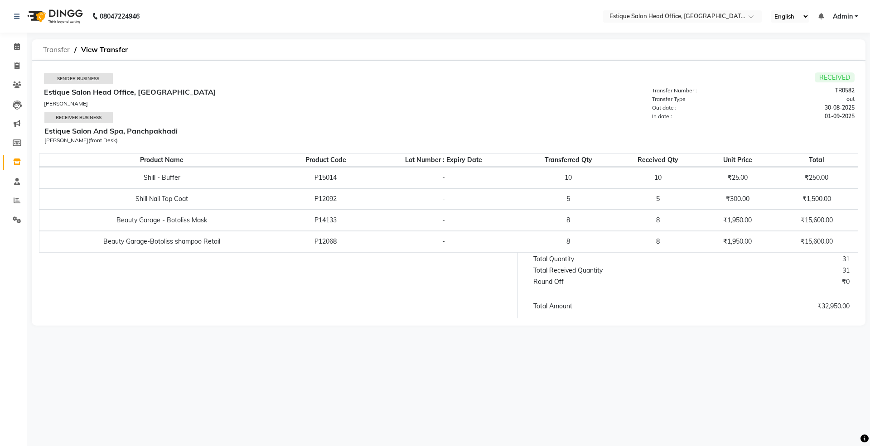
click at [58, 52] on span "Transfer" at bounding box center [57, 50] width 36 height 16
select select "sender"
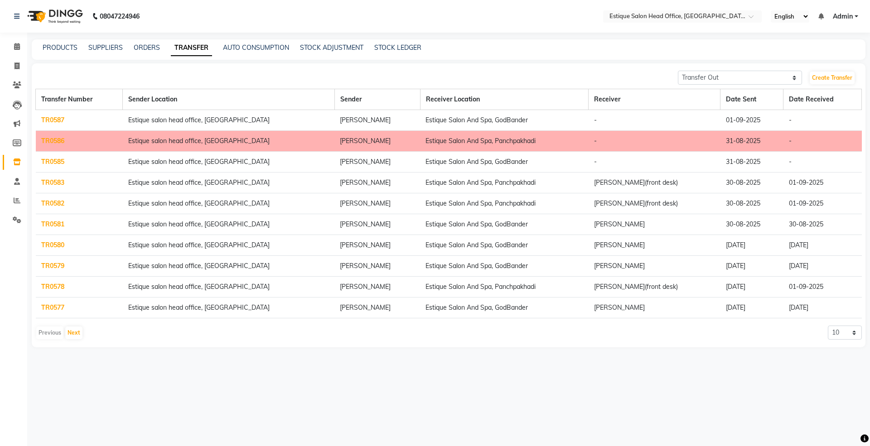
click at [60, 185] on link "TR0583" at bounding box center [52, 182] width 23 height 8
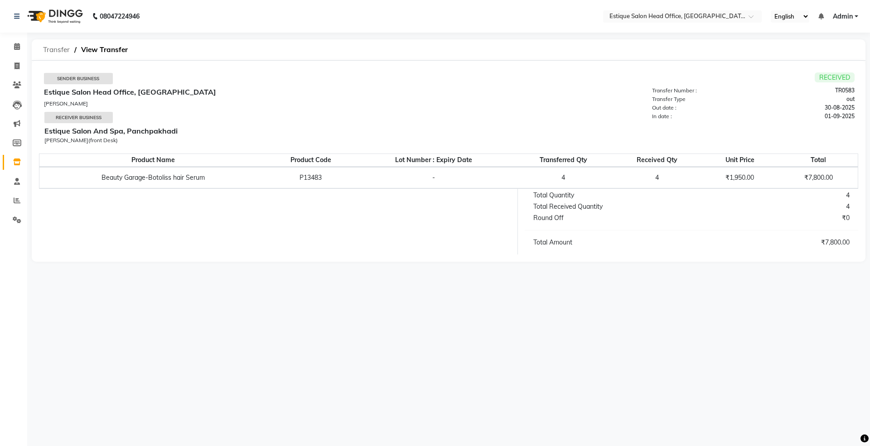
click at [57, 48] on span "Transfer" at bounding box center [57, 50] width 36 height 16
select select "sender"
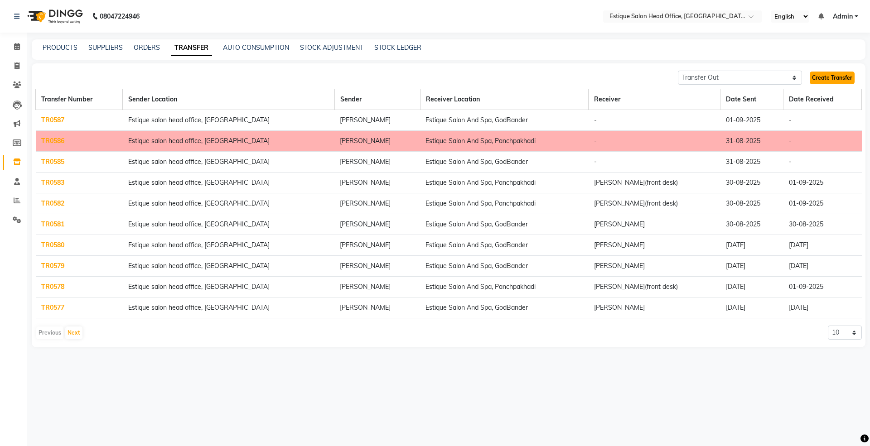
click at [827, 82] on link "Create Transfer" at bounding box center [832, 78] width 45 height 13
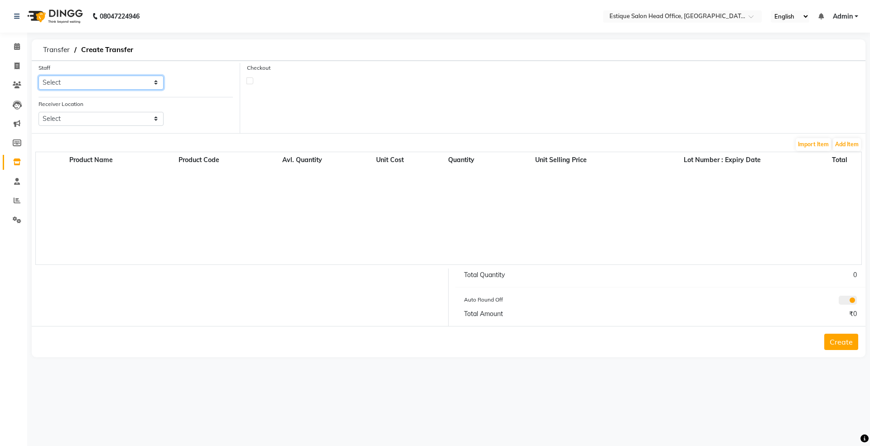
click at [75, 80] on select "Select [PERSON_NAME]" at bounding box center [101, 83] width 125 height 14
select select "84251"
click at [39, 76] on select "Select [PERSON_NAME]" at bounding box center [101, 83] width 125 height 14
click at [80, 121] on select "Select Estique Salon And Spa, Panchpakhadi Estique Salon And Spa, Godbander Est…" at bounding box center [101, 119] width 125 height 14
select select "1352"
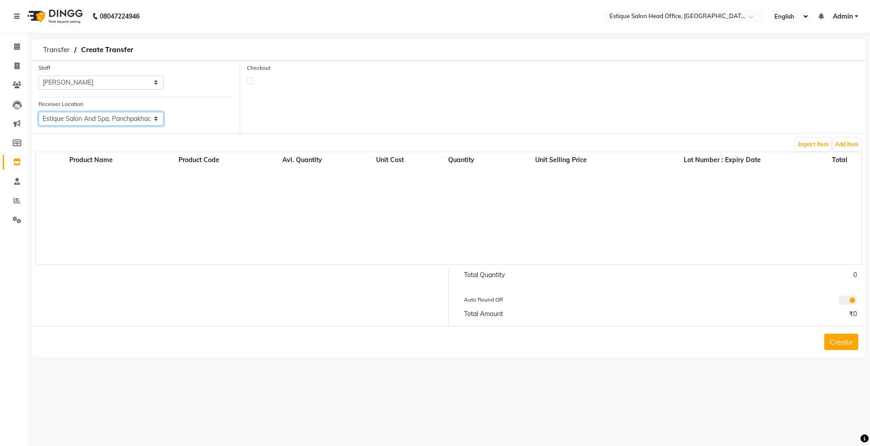
click at [39, 112] on select "Select Estique Salon And Spa, Panchpakhadi Estique Salon And Spa, Godbander Est…" at bounding box center [101, 119] width 125 height 14
click at [853, 147] on button "Add Item" at bounding box center [847, 144] width 28 height 13
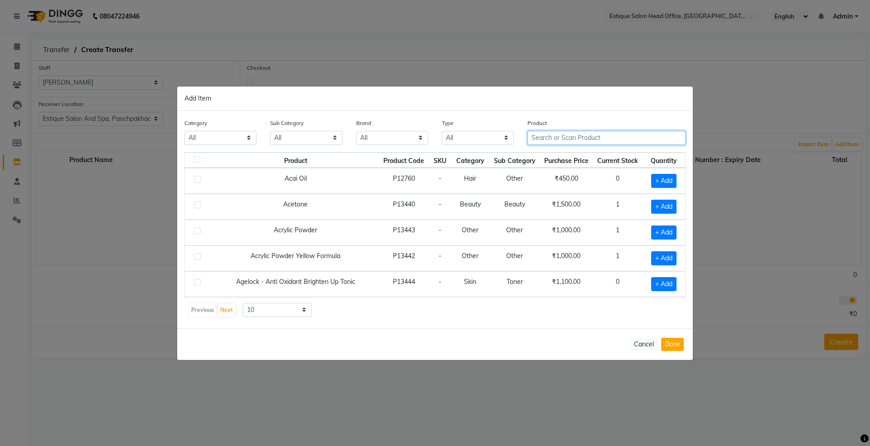
click at [540, 138] on input "text" at bounding box center [606, 138] width 158 height 14
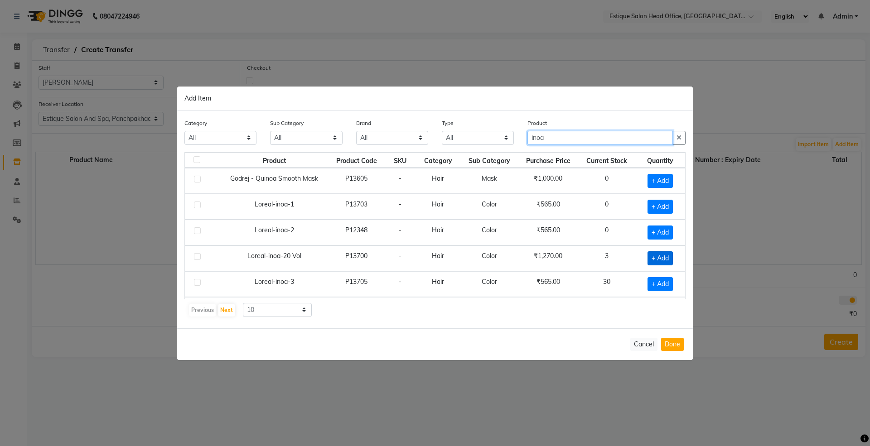
type input "inoa"
click at [654, 256] on span "+ Add" at bounding box center [659, 258] width 25 height 14
checkbox input "true"
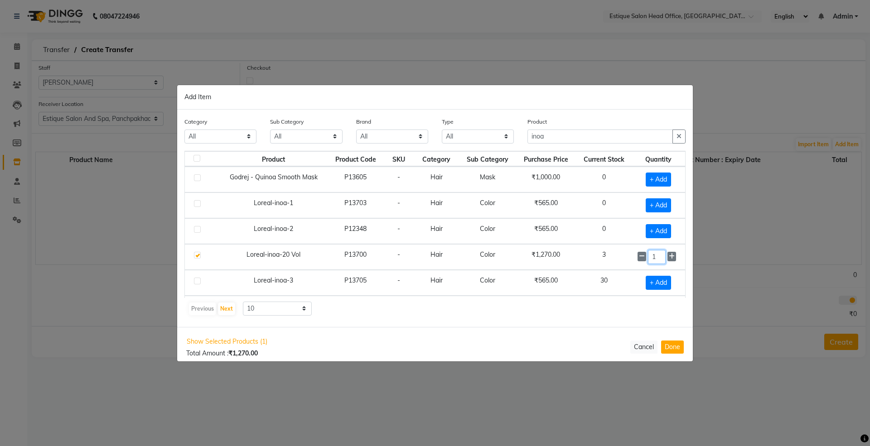
click at [650, 258] on input "1" at bounding box center [657, 257] width 18 height 14
type input "2"
click at [673, 346] on button "Done" at bounding box center [672, 346] width 23 height 13
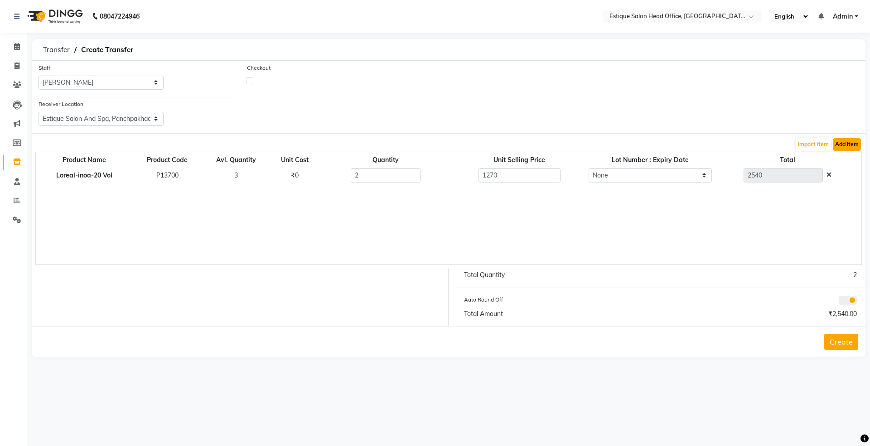
click at [845, 146] on button "Add Item" at bounding box center [847, 144] width 28 height 13
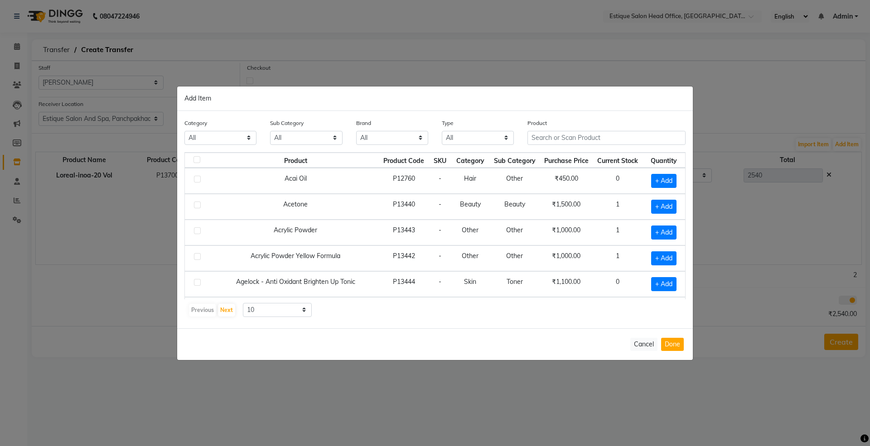
click at [541, 151] on div "Product" at bounding box center [607, 135] width 172 height 34
click at [544, 142] on input "text" at bounding box center [606, 138] width 158 height 14
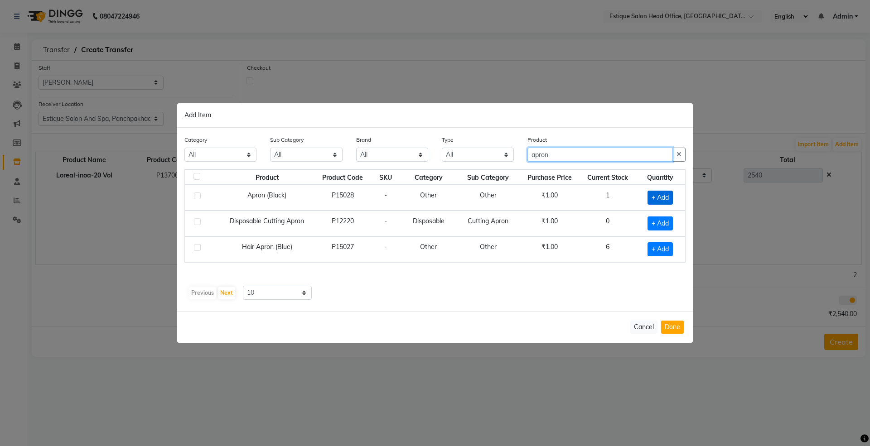
type input "apron"
click at [660, 198] on span "+ Add" at bounding box center [659, 198] width 25 height 14
checkbox input "true"
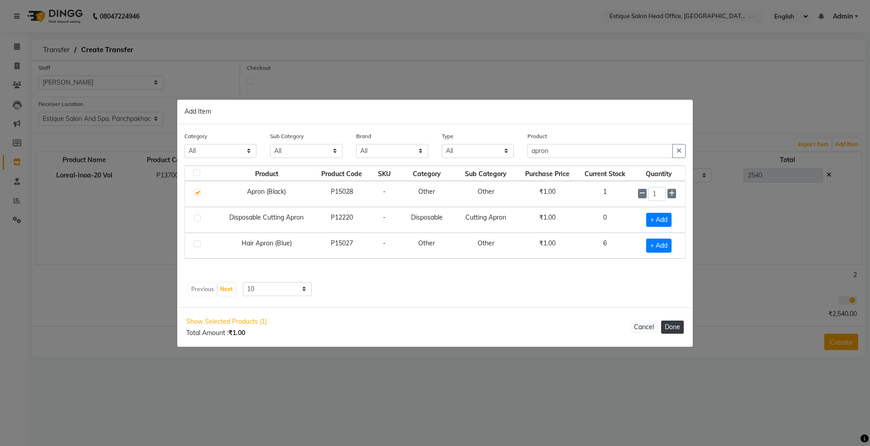
click at [670, 326] on button "Done" at bounding box center [672, 327] width 23 height 13
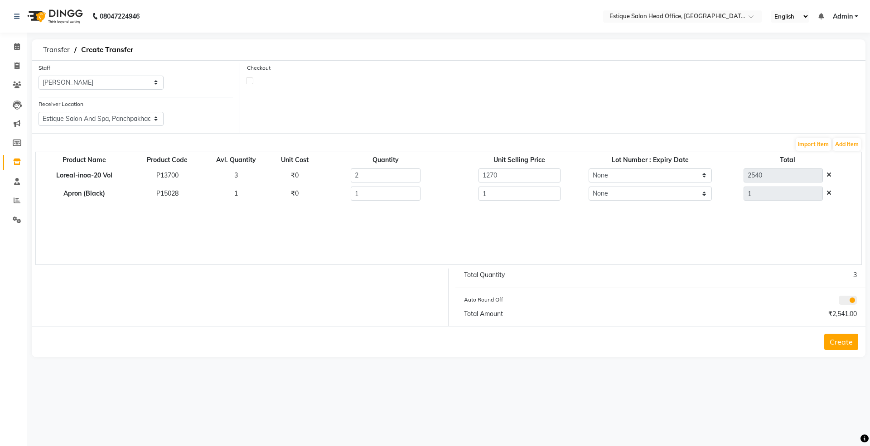
click at [841, 343] on button "Create" at bounding box center [841, 342] width 34 height 16
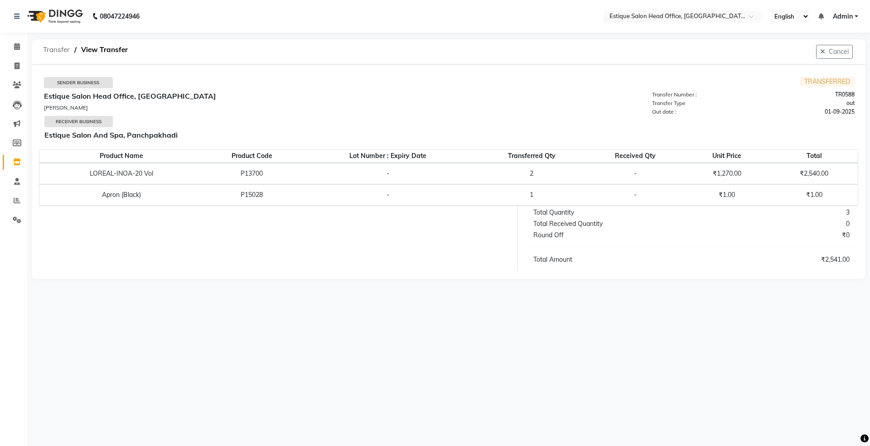
click at [53, 51] on span "Transfer" at bounding box center [57, 50] width 36 height 16
select select "sender"
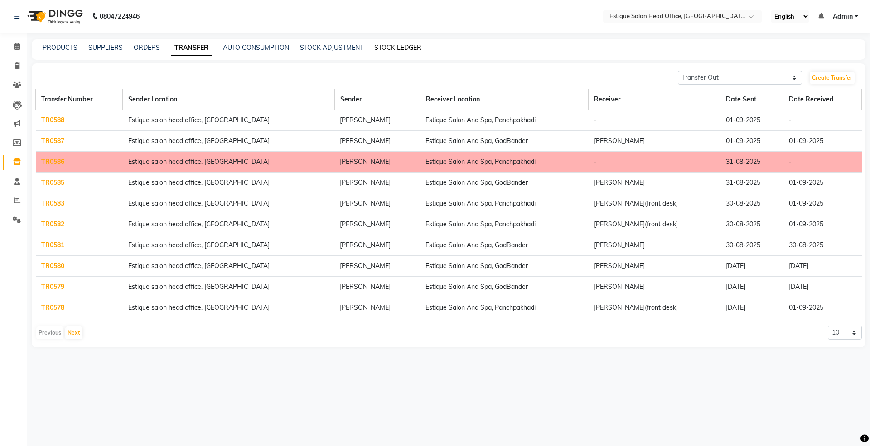
click at [390, 44] on link "STOCK LEDGER" at bounding box center [397, 47] width 47 height 8
select select "all"
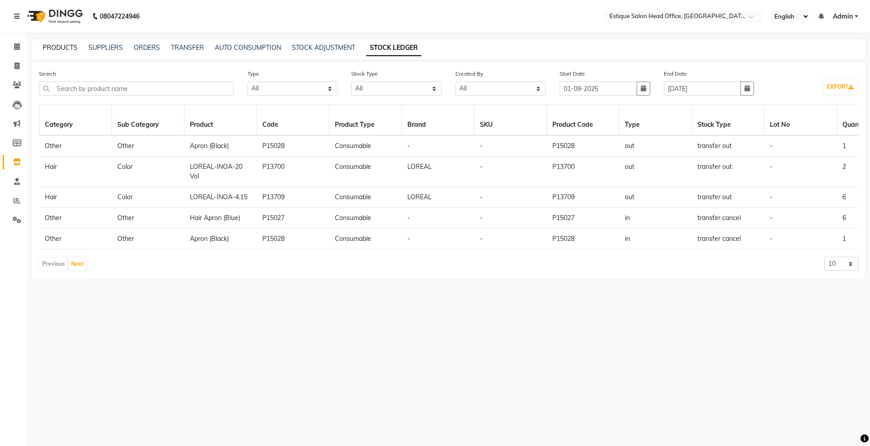
click at [64, 44] on link "PRODUCTS" at bounding box center [60, 47] width 35 height 8
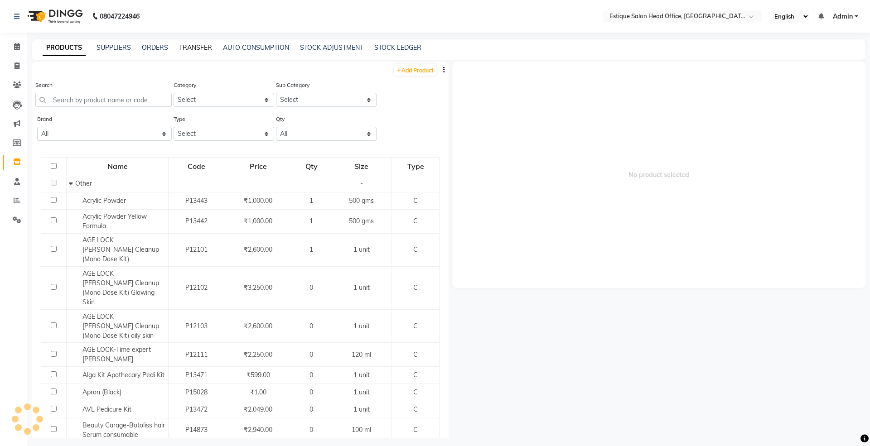
click at [187, 50] on link "TRANSFER" at bounding box center [195, 47] width 33 height 8
select select "sender"
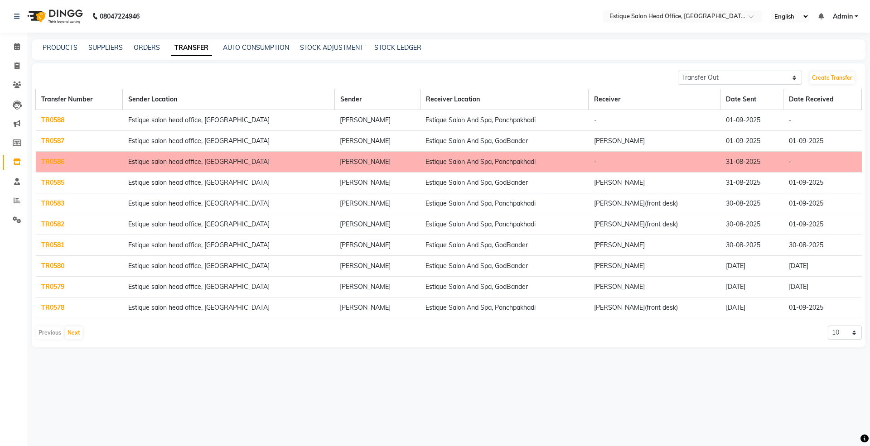
click at [58, 119] on link "TR0588" at bounding box center [52, 120] width 23 height 8
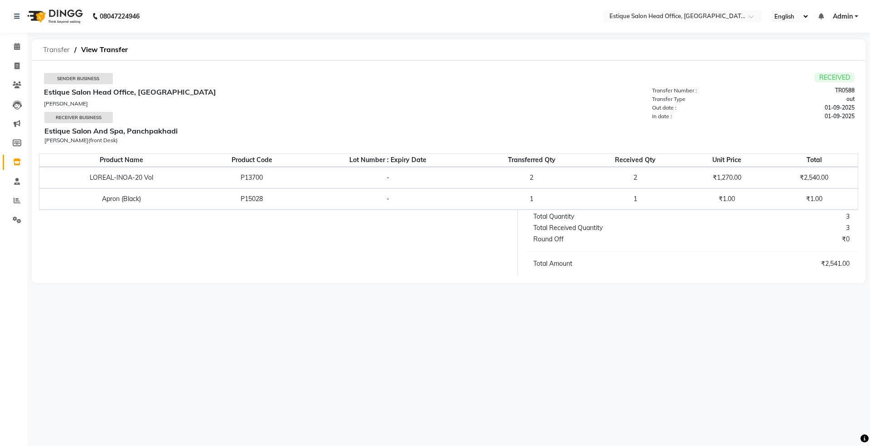
click at [63, 46] on span "Transfer" at bounding box center [57, 50] width 36 height 16
select select "sender"
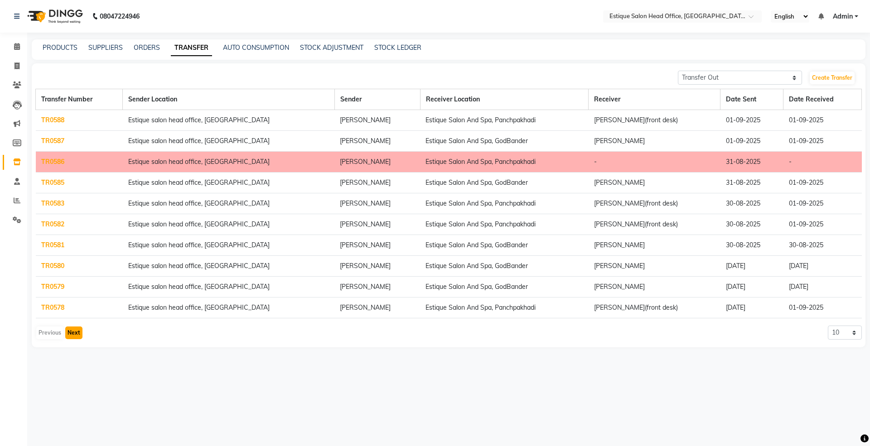
click at [73, 336] on button "Next" at bounding box center [73, 333] width 17 height 13
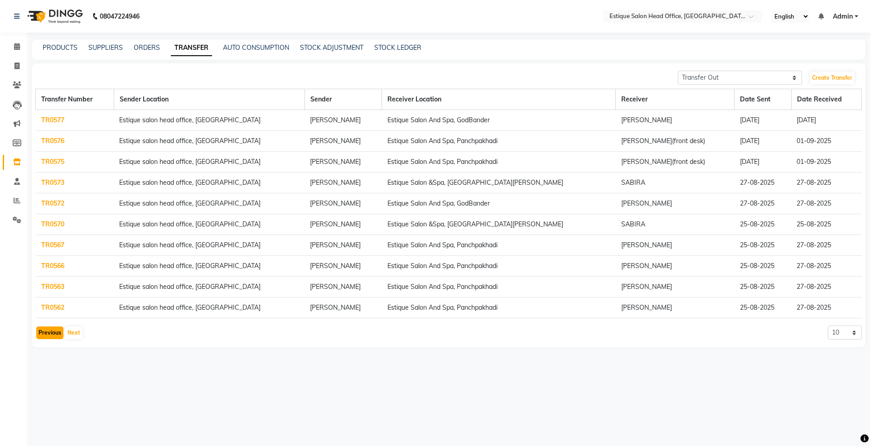
click at [43, 339] on button "Previous" at bounding box center [49, 333] width 27 height 13
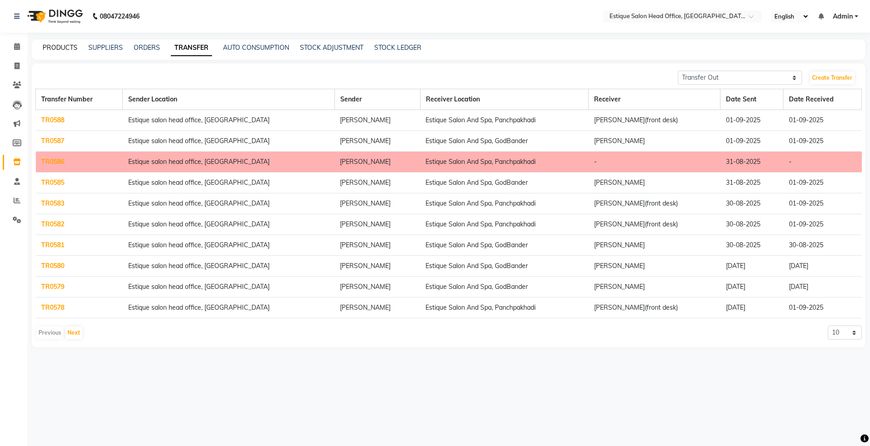
click at [60, 43] on link "PRODUCTS" at bounding box center [60, 47] width 35 height 8
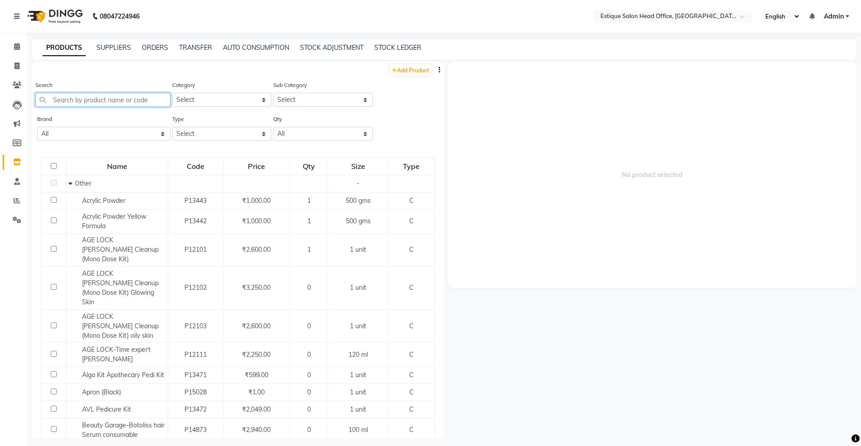
click at [61, 100] on input "text" at bounding box center [102, 100] width 135 height 14
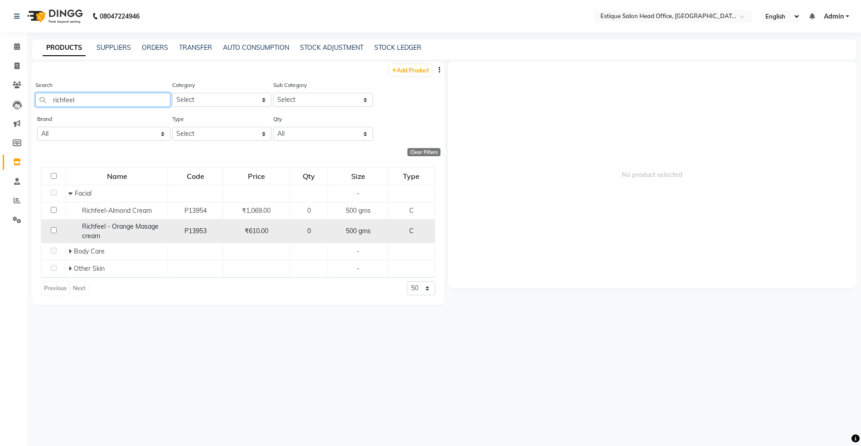
type input "richfeel"
click at [101, 226] on span "Richfeel - Orange Masage cream" at bounding box center [120, 231] width 77 height 18
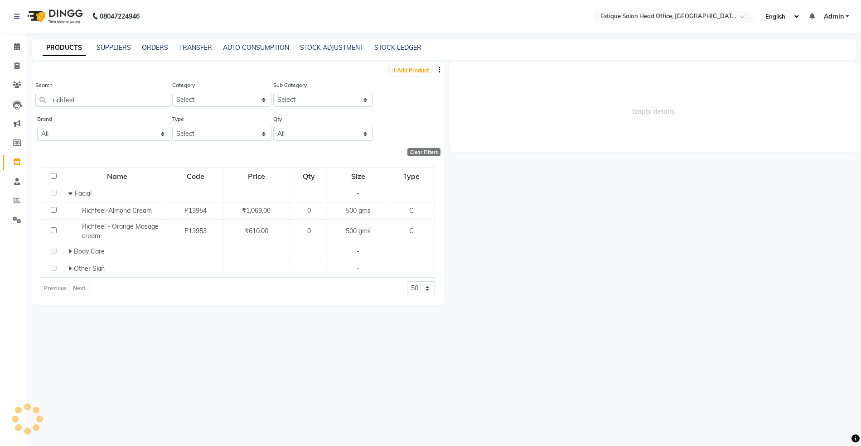
select select
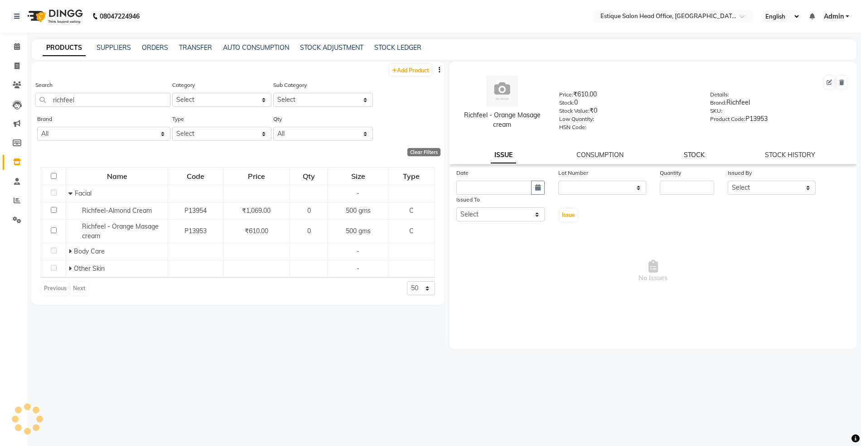
click at [699, 154] on link "STOCK" at bounding box center [694, 155] width 21 height 8
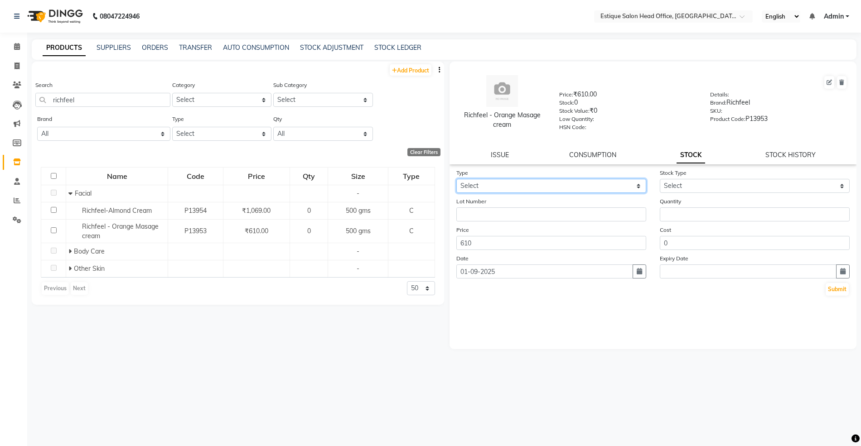
click at [470, 185] on select "Select In Out" at bounding box center [551, 186] width 190 height 14
select select "in"
click at [456, 179] on select "Select In Out" at bounding box center [551, 186] width 190 height 14
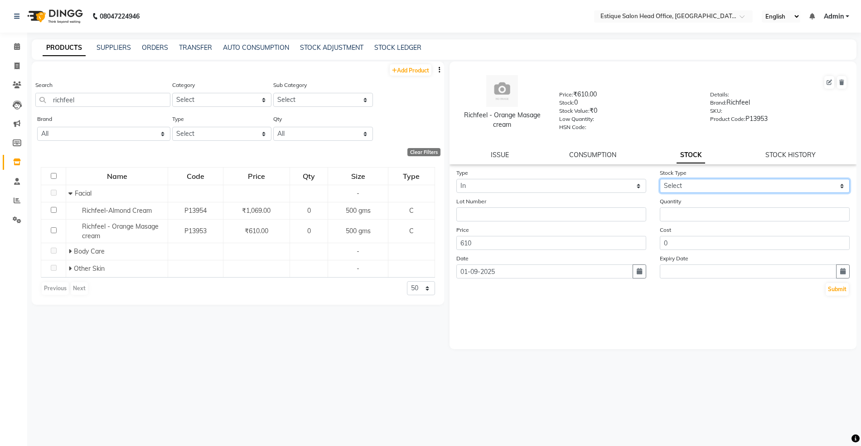
click at [674, 186] on select "Select New Stock Adjustment Return Other" at bounding box center [755, 186] width 190 height 14
select select "new stock"
click at [660, 179] on select "Select New Stock Adjustment Return Other" at bounding box center [755, 186] width 190 height 14
click at [677, 215] on input "number" at bounding box center [755, 214] width 190 height 14
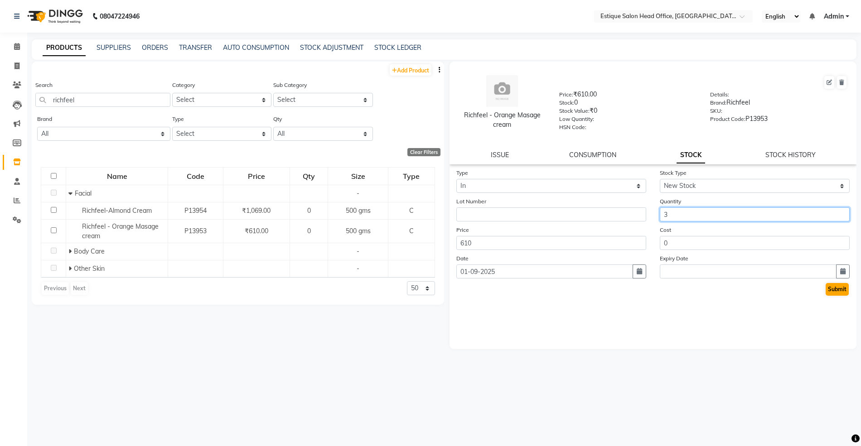
type input "3"
click at [831, 283] on button "Submit" at bounding box center [836, 289] width 23 height 13
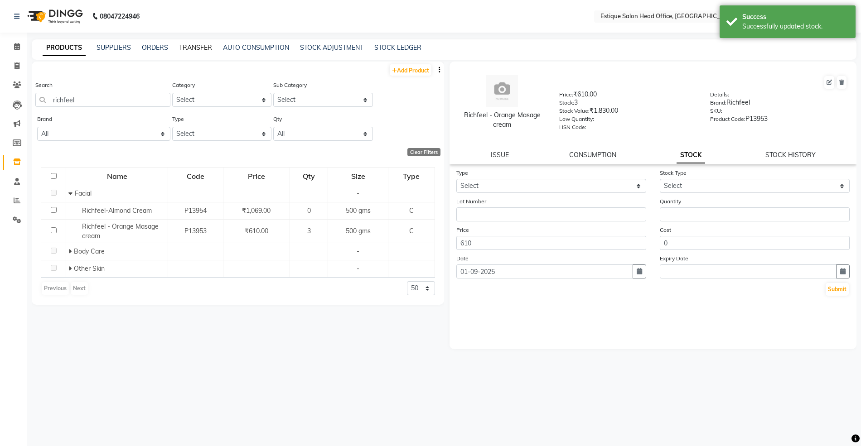
click at [189, 46] on link "TRANSFER" at bounding box center [195, 47] width 33 height 8
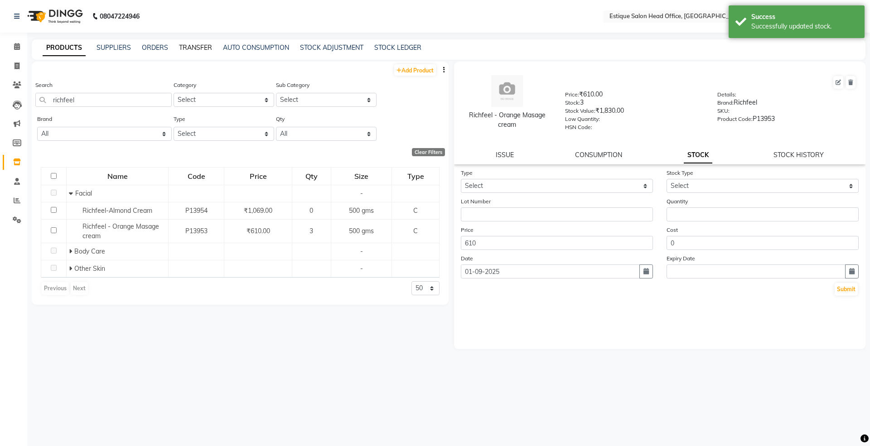
select select "sender"
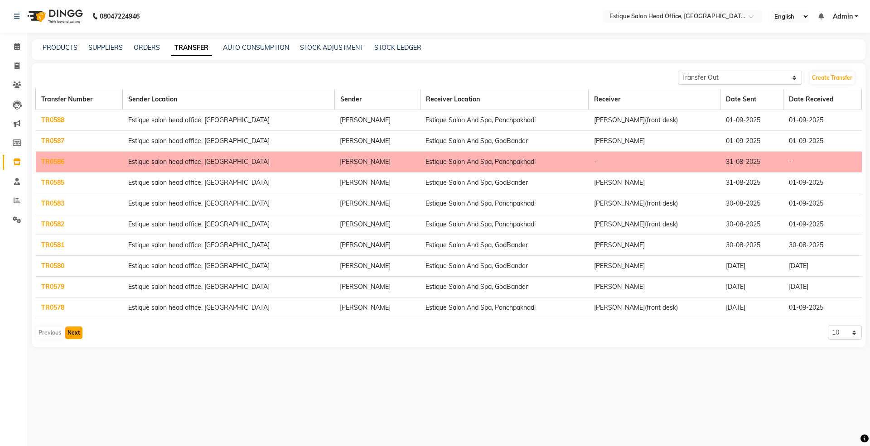
click at [72, 333] on button "Next" at bounding box center [73, 333] width 17 height 13
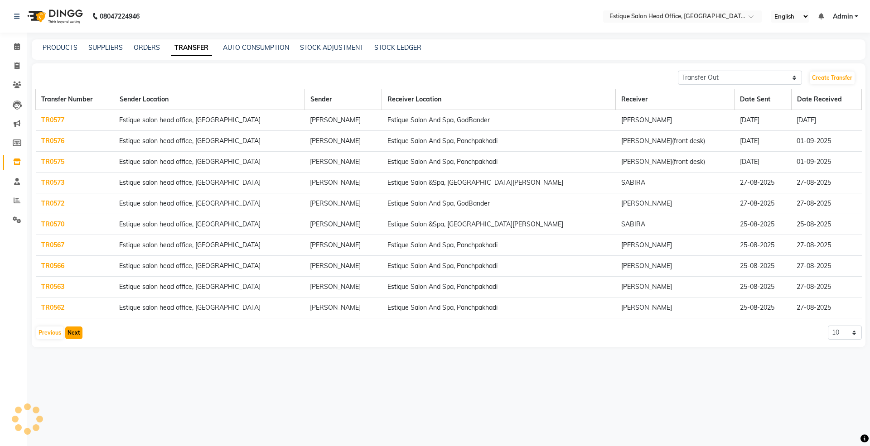
click at [73, 336] on button "Next" at bounding box center [73, 333] width 17 height 13
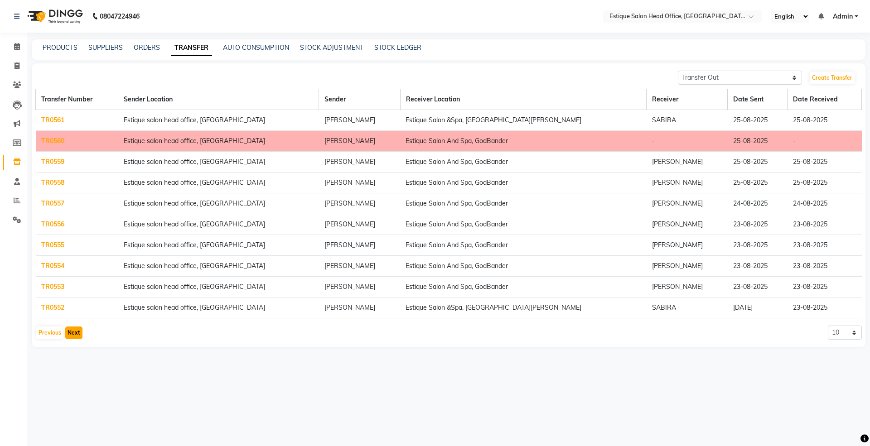
click at [75, 337] on button "Next" at bounding box center [73, 333] width 17 height 13
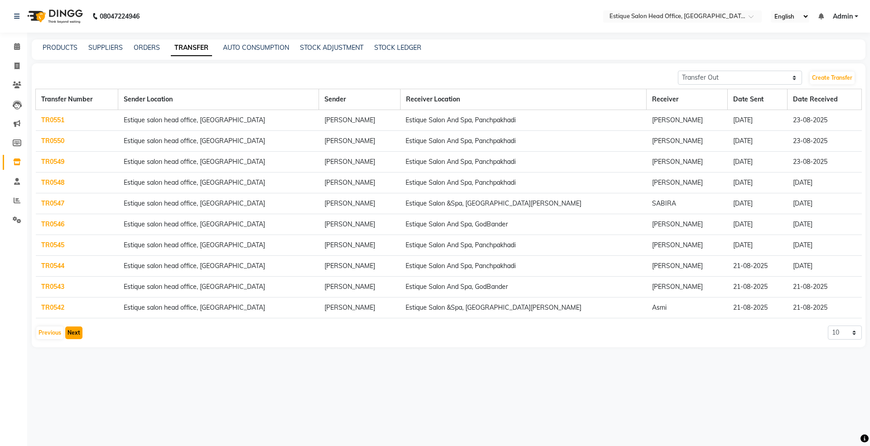
click at [79, 334] on button "Next" at bounding box center [73, 333] width 17 height 13
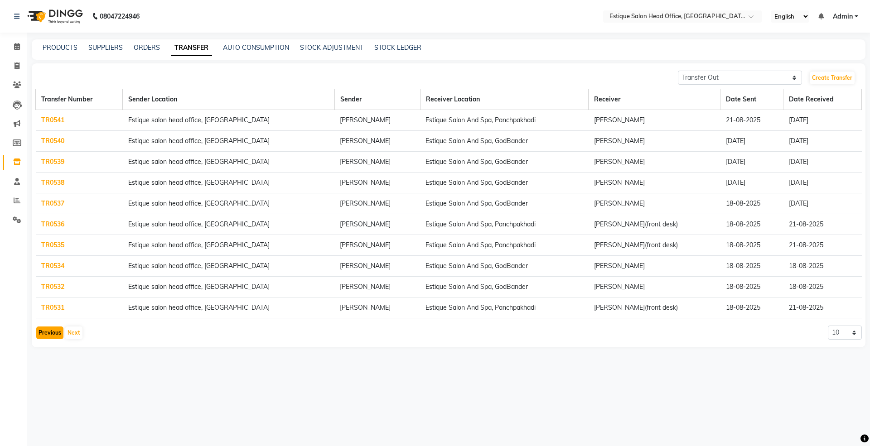
click at [47, 337] on button "Previous" at bounding box center [49, 333] width 27 height 13
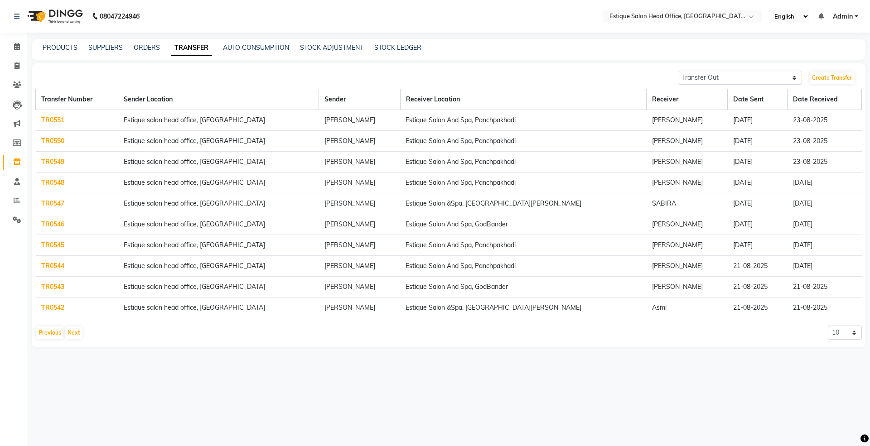
click at [45, 41] on div "PRODUCTS SUPPLIERS ORDERS TRANSFER AUTO CONSUMPTION STOCK ADJUSTMENT STOCK LEDG…" at bounding box center [449, 49] width 834 height 20
click at [53, 46] on link "PRODUCTS" at bounding box center [60, 47] width 35 height 8
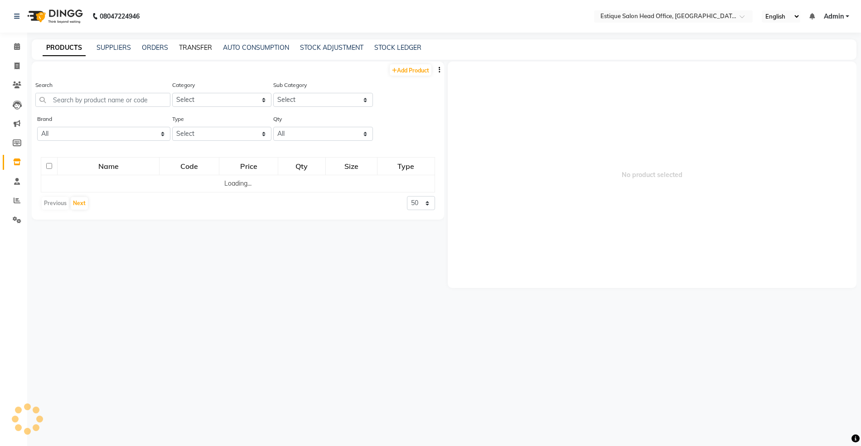
click at [191, 43] on link "TRANSFER" at bounding box center [195, 47] width 33 height 8
select select "sender"
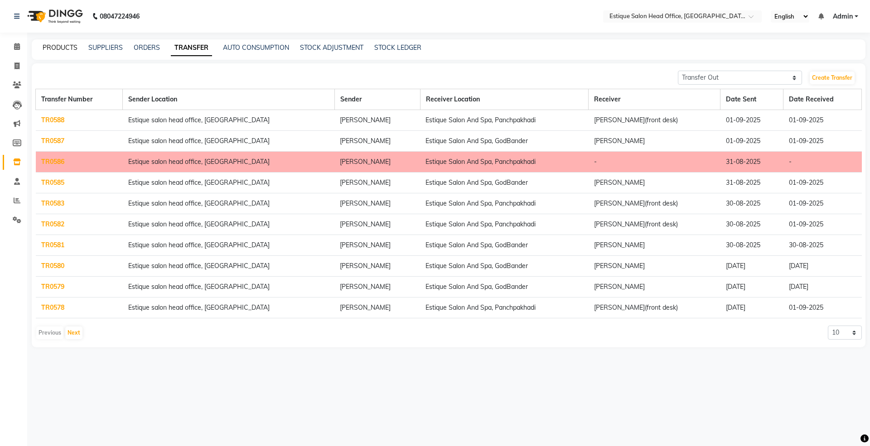
click at [49, 49] on link "PRODUCTS" at bounding box center [60, 47] width 35 height 8
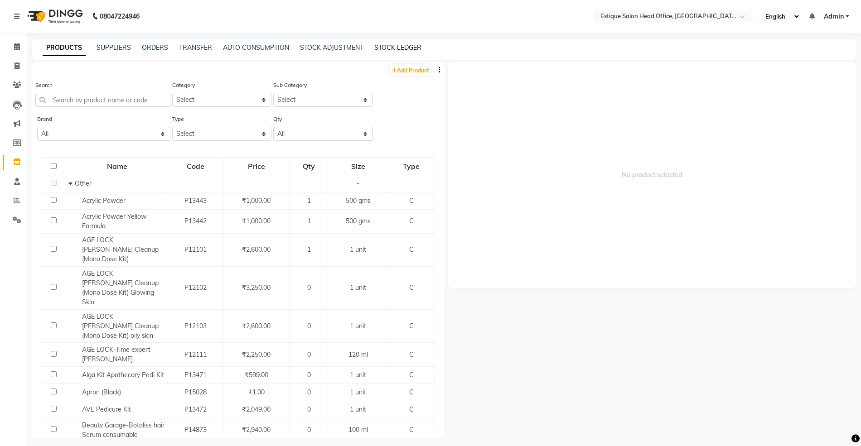
click at [390, 47] on link "STOCK LEDGER" at bounding box center [397, 47] width 47 height 8
select select "all"
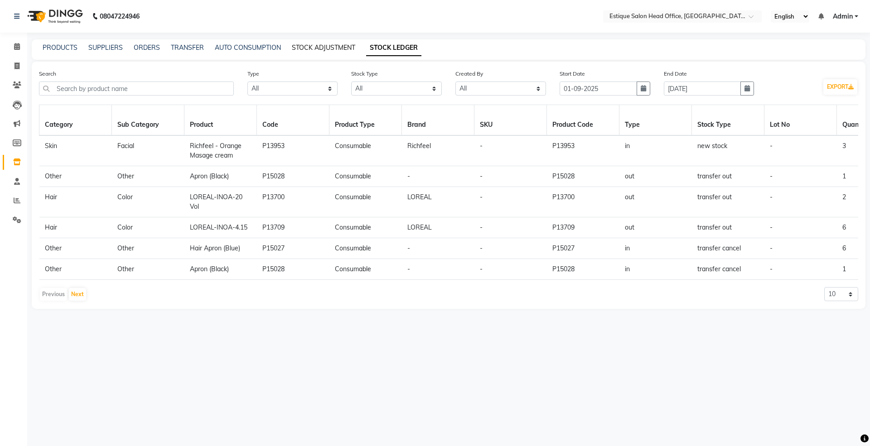
click at [314, 47] on link "STOCK ADJUSTMENT" at bounding box center [323, 47] width 63 height 8
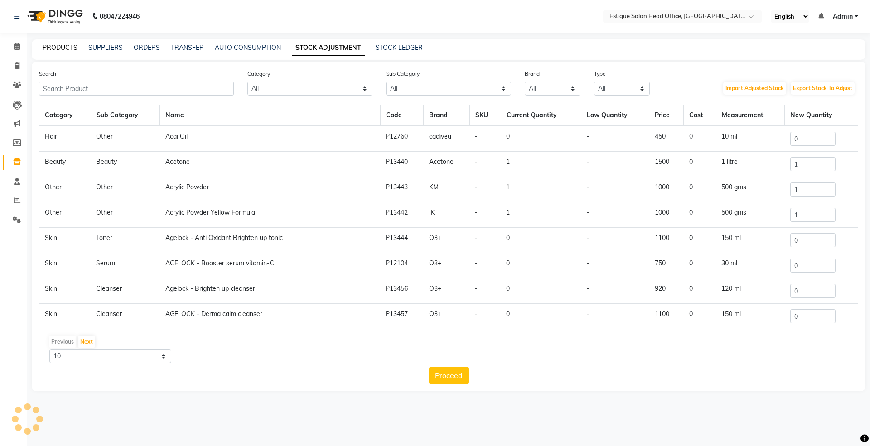
click at [57, 44] on link "PRODUCTS" at bounding box center [60, 47] width 35 height 8
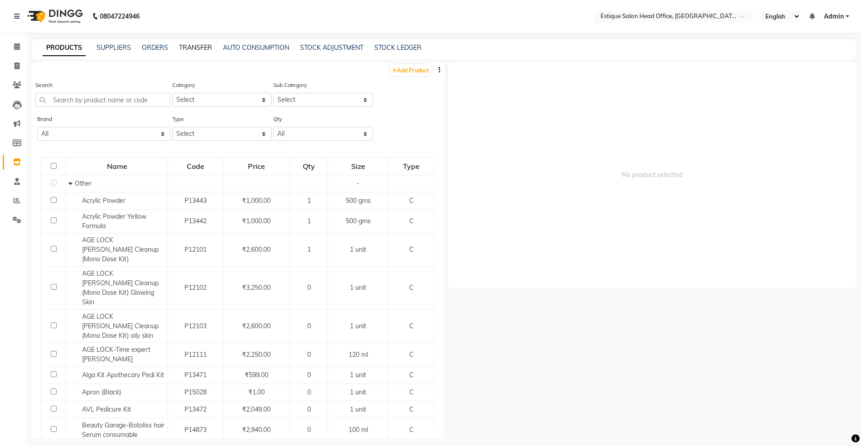
scroll to position [6, 0]
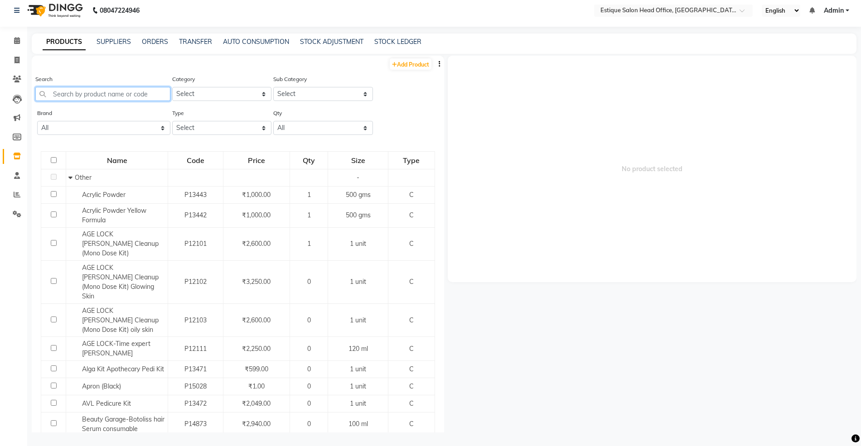
click at [76, 94] on input "text" at bounding box center [102, 94] width 135 height 14
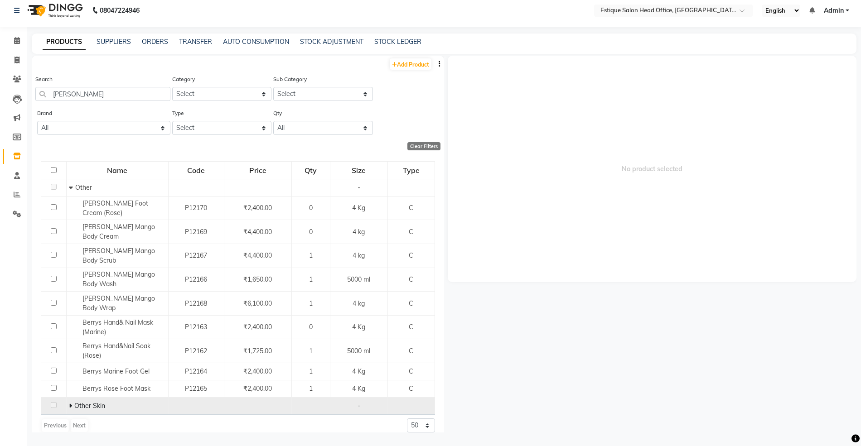
click at [69, 403] on icon at bounding box center [70, 406] width 3 height 6
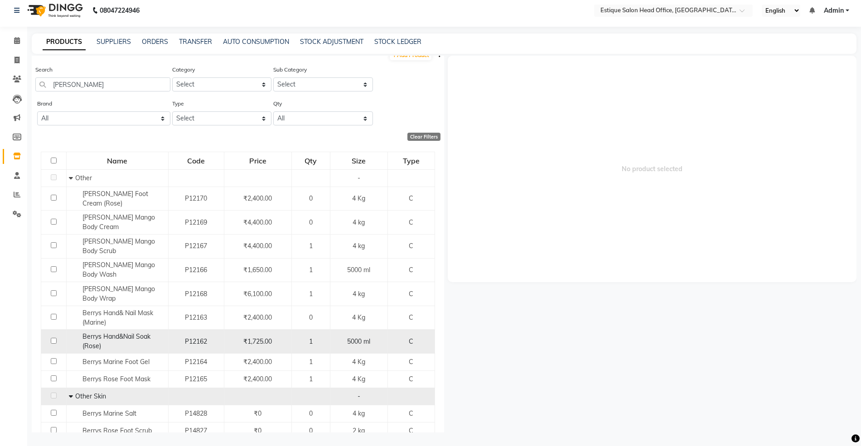
scroll to position [13, 0]
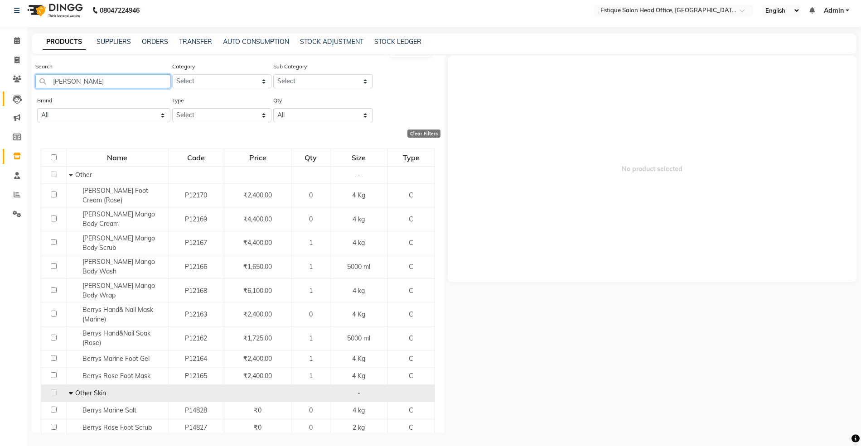
drag, startPoint x: 77, startPoint y: 82, endPoint x: 20, endPoint y: 93, distance: 57.3
click at [24, 93] on app-home "08047224946 Select Location × Estique Salon Head Office, Thane English ENGLISH …" at bounding box center [430, 220] width 861 height 452
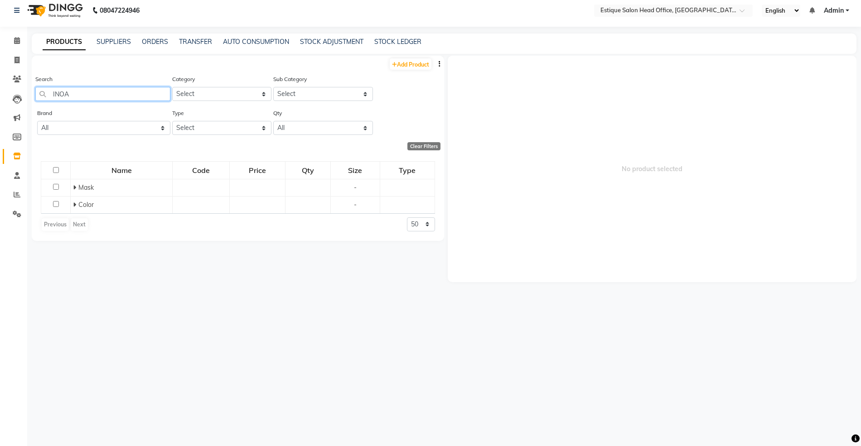
scroll to position [0, 0]
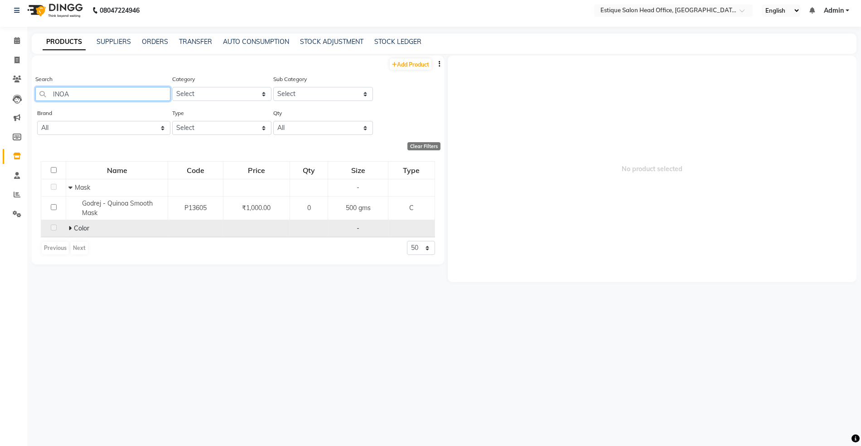
type input "INOA"
click at [69, 229] on icon at bounding box center [69, 228] width 3 height 6
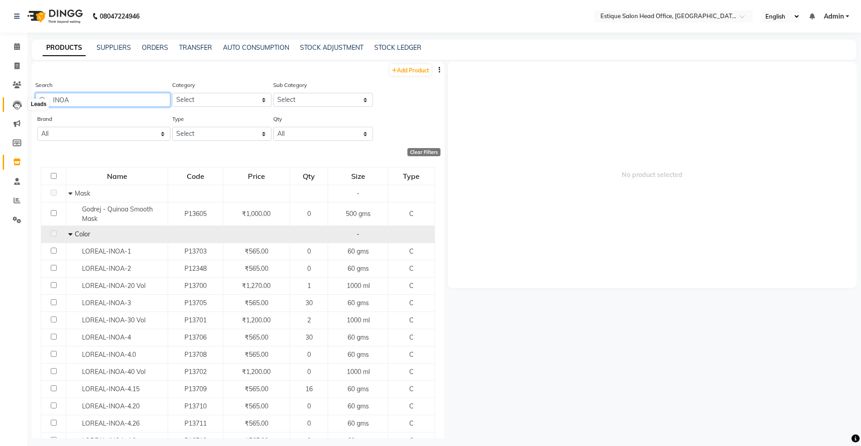
drag, startPoint x: 86, startPoint y: 102, endPoint x: 19, endPoint y: 99, distance: 67.6
click at [19, 99] on app-home "08047224946 Select Location × Estique Salon Head Office, Thane English ENGLISH …" at bounding box center [430, 226] width 861 height 452
click at [494, 232] on span "No product selected" at bounding box center [652, 175] width 409 height 227
click at [185, 48] on link "TRANSFER" at bounding box center [195, 47] width 33 height 8
select select "sender"
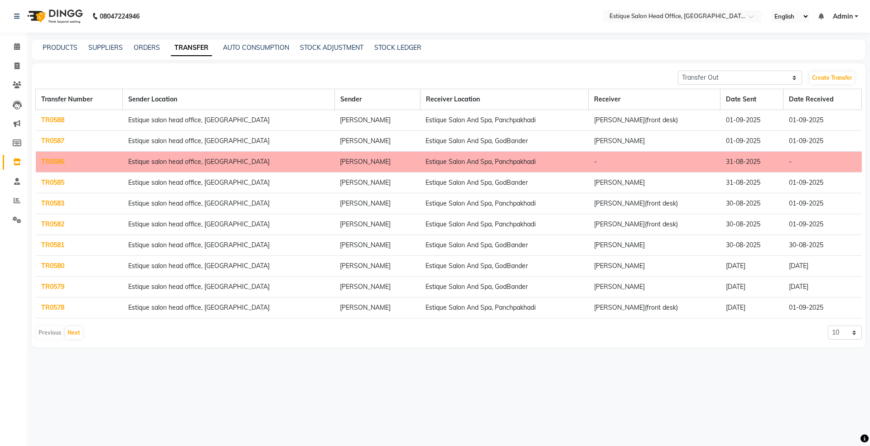
click at [57, 120] on link "TR0588" at bounding box center [52, 120] width 23 height 8
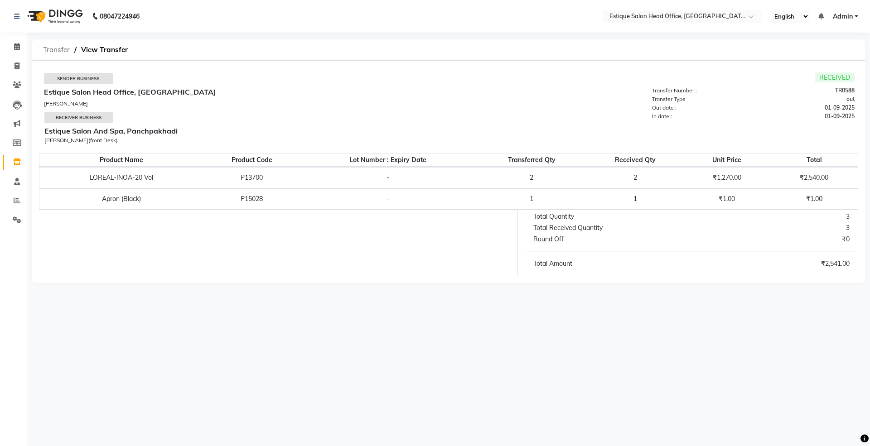
click at [48, 47] on span "Transfer" at bounding box center [57, 50] width 36 height 16
select select "sender"
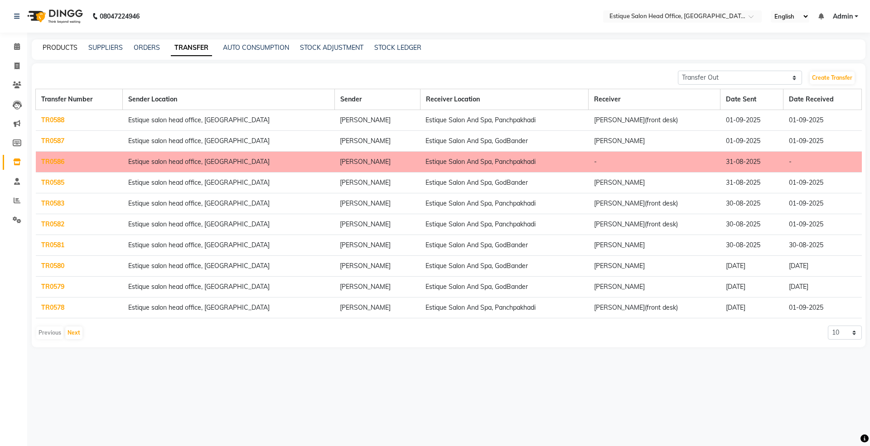
click at [53, 51] on link "PRODUCTS" at bounding box center [60, 47] width 35 height 8
